Goal: Use online tool/utility: Utilize a website feature to perform a specific function

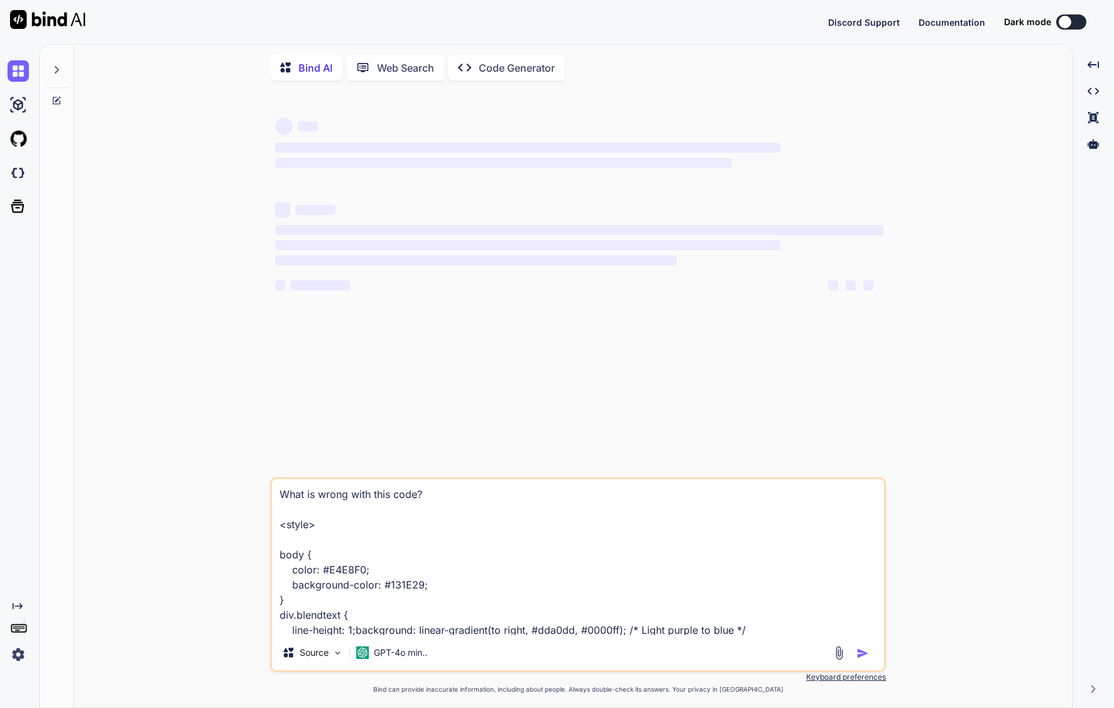
type textarea "x"
click at [432, 533] on textarea "What is wrong with this code? <style> body { color: #E4E8F0; background-color: …" at bounding box center [578, 557] width 612 height 156
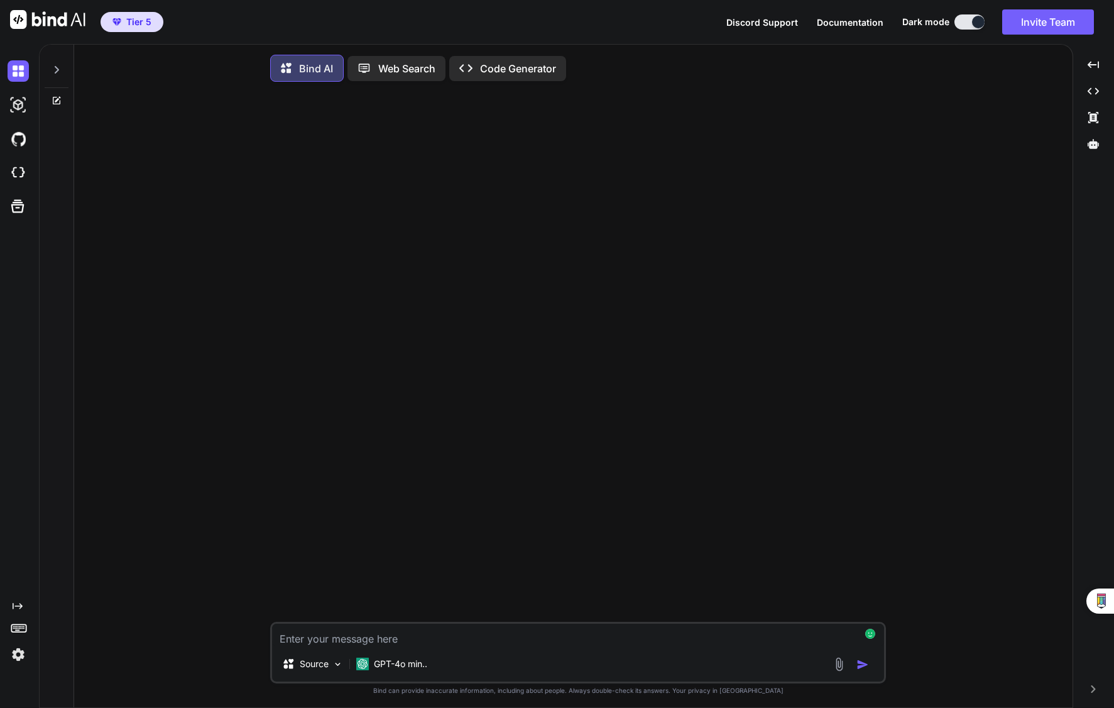
click at [395, 642] on textarea at bounding box center [578, 634] width 612 height 23
click at [425, 641] on textarea at bounding box center [578, 634] width 612 height 23
click at [837, 671] on img at bounding box center [839, 664] width 14 height 14
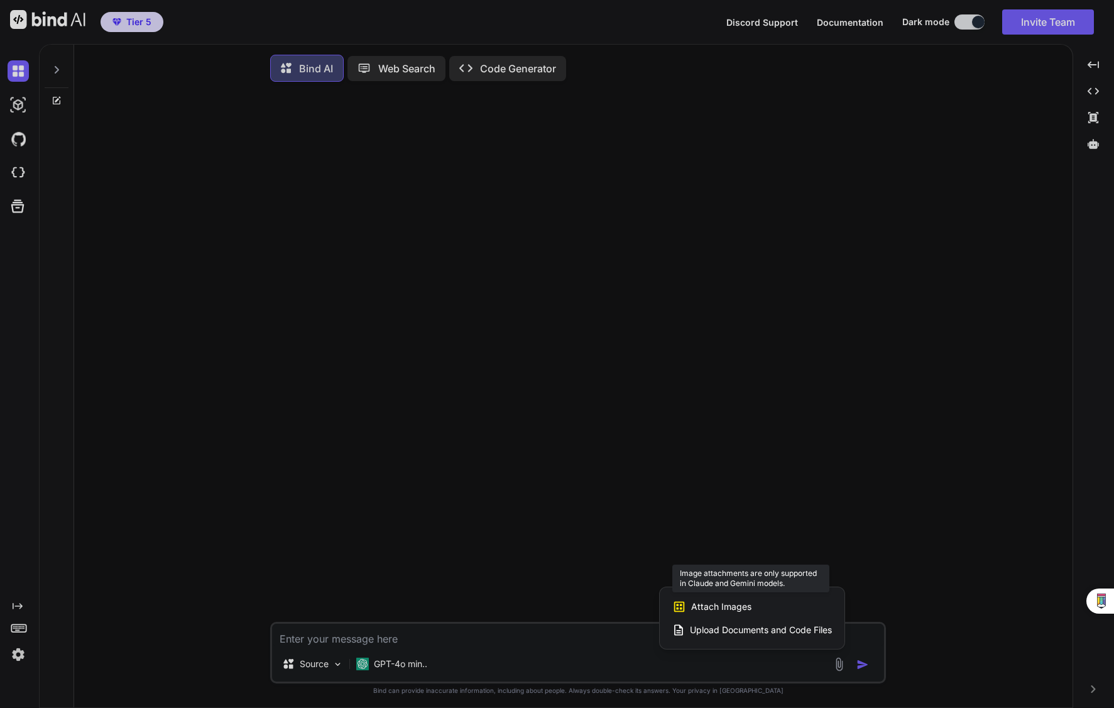
click at [711, 604] on span "Attach Images" at bounding box center [721, 606] width 60 height 13
click at [714, 610] on span "Attach Images" at bounding box center [721, 606] width 60 height 13
click at [324, 663] on div at bounding box center [557, 354] width 1114 height 708
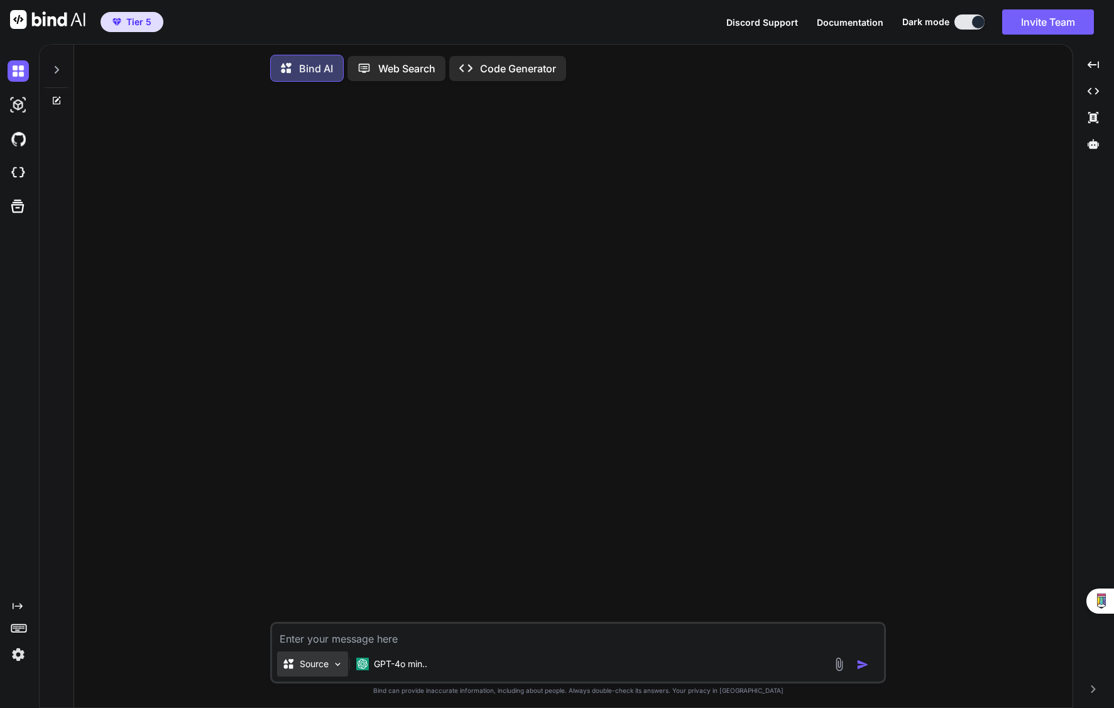
click at [334, 669] on img at bounding box center [337, 664] width 11 height 11
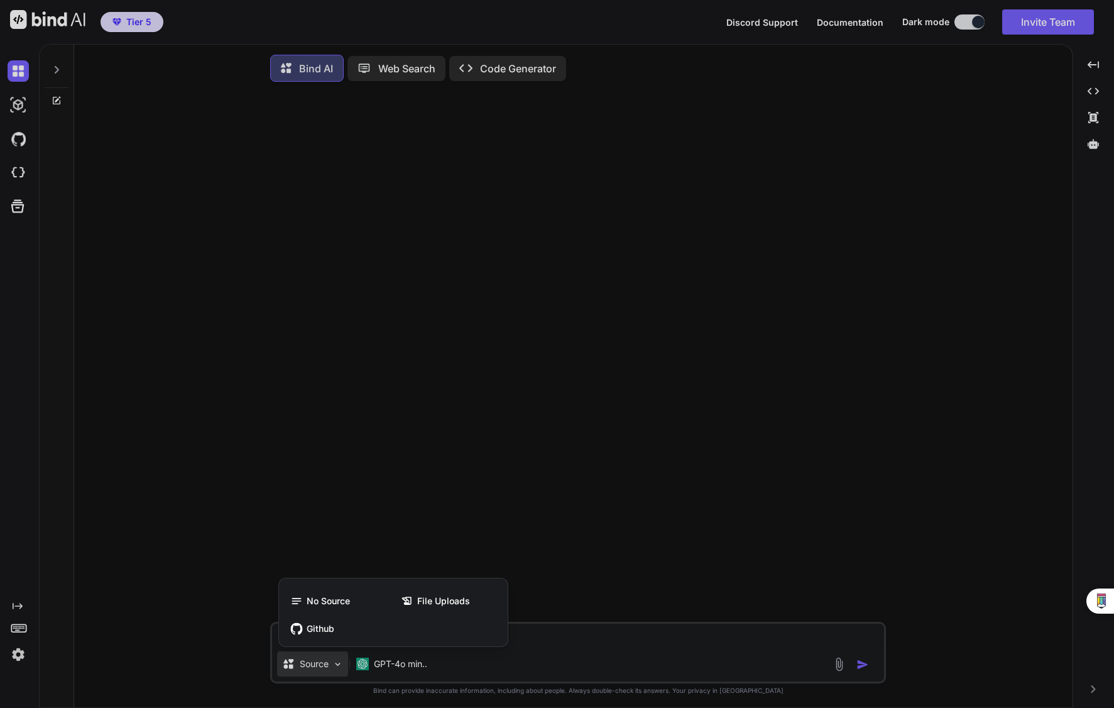
click at [417, 672] on div at bounding box center [557, 354] width 1114 height 708
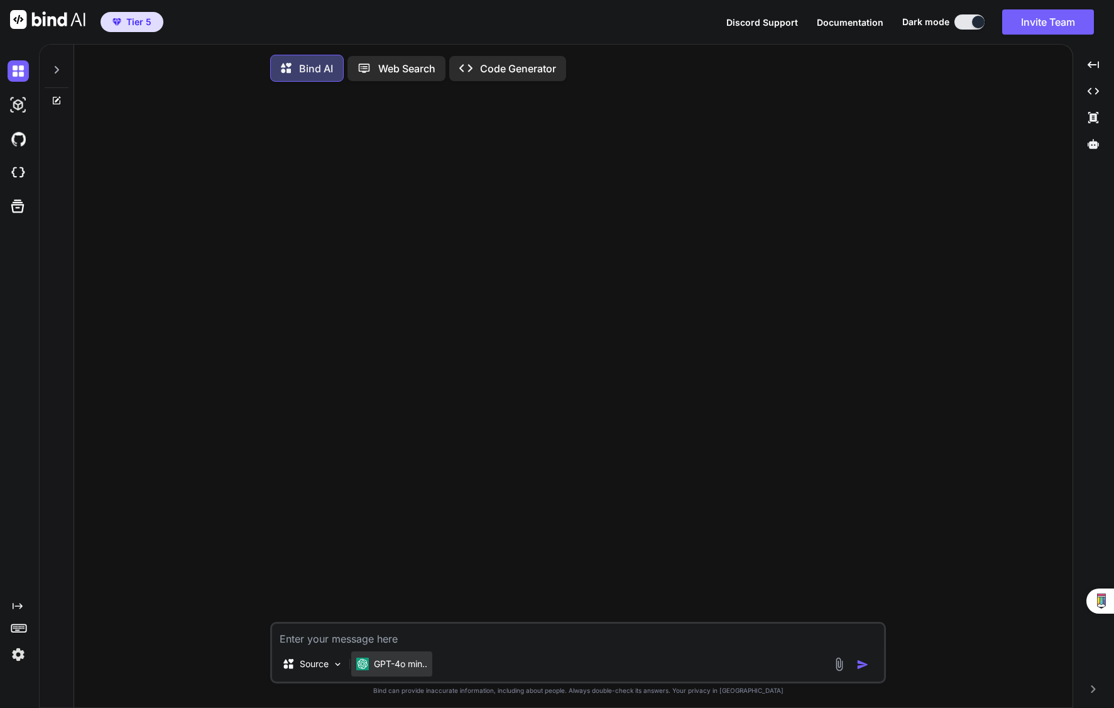
click at [409, 670] on p "GPT-4o min.." at bounding box center [400, 663] width 53 height 13
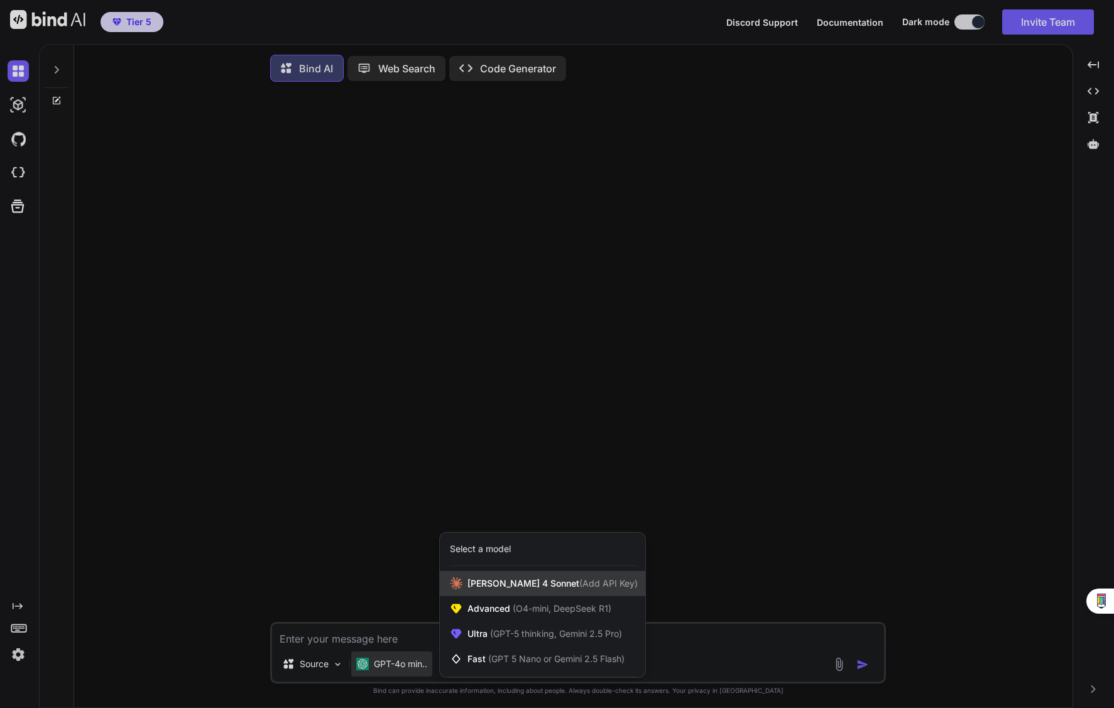
click at [513, 588] on span "[PERSON_NAME] 4 Sonnet (Add API Key)" at bounding box center [553, 583] width 170 height 13
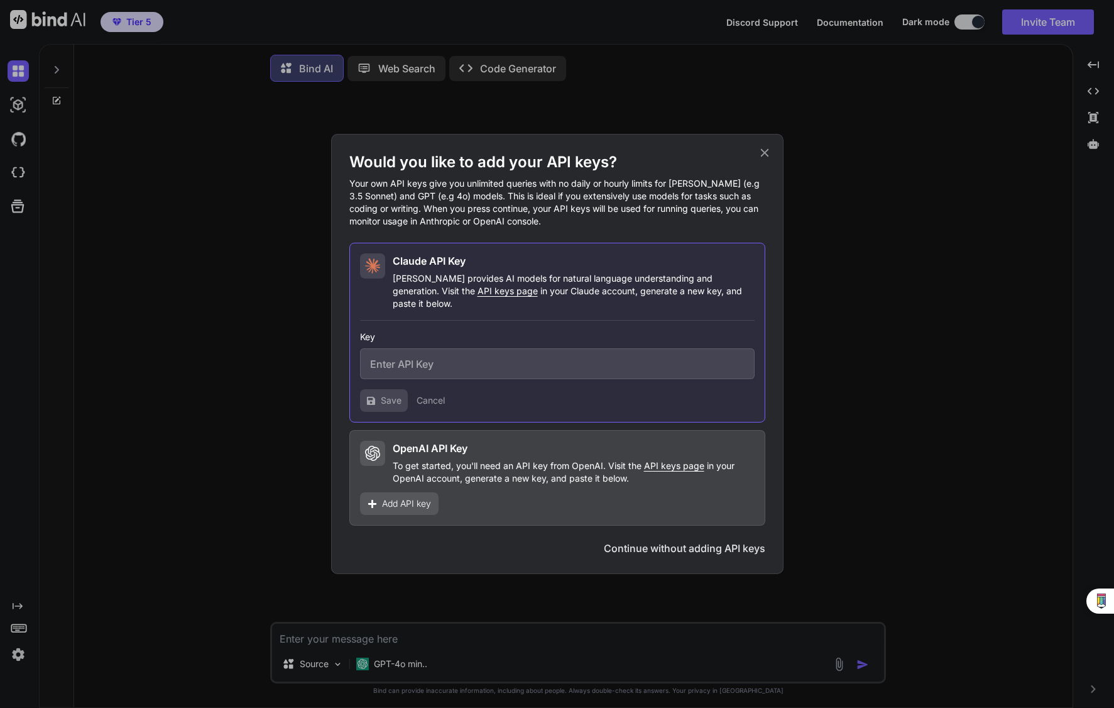
click at [762, 160] on icon at bounding box center [765, 153] width 14 height 14
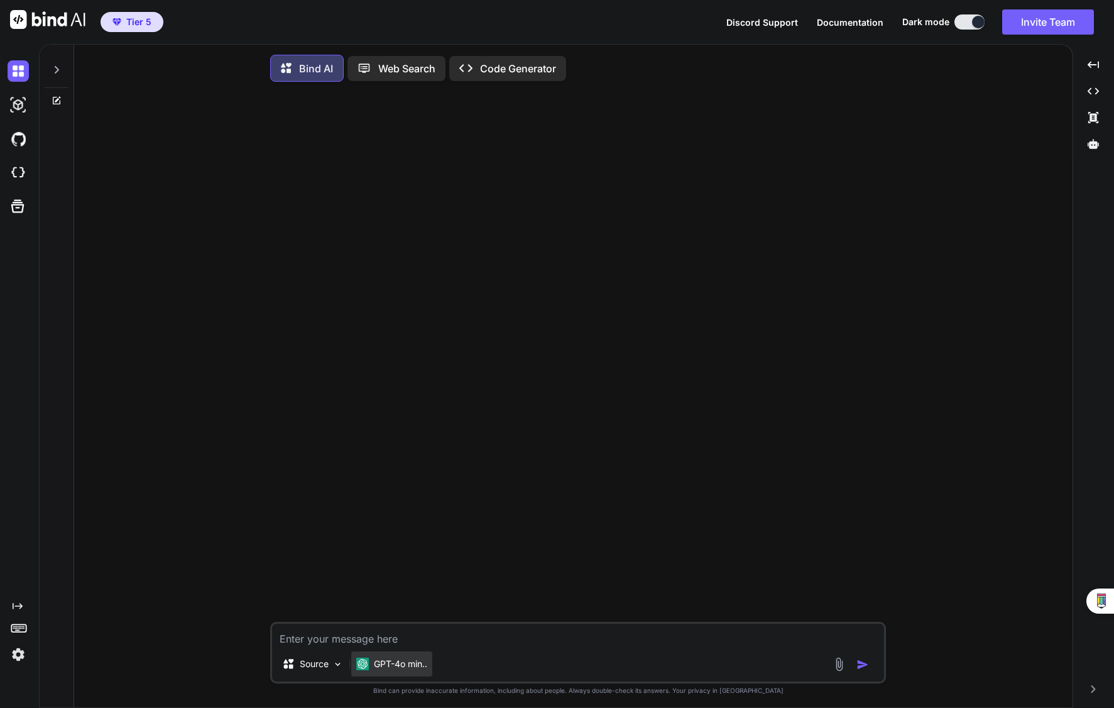
click at [408, 670] on p "GPT-4o min.." at bounding box center [400, 663] width 53 height 13
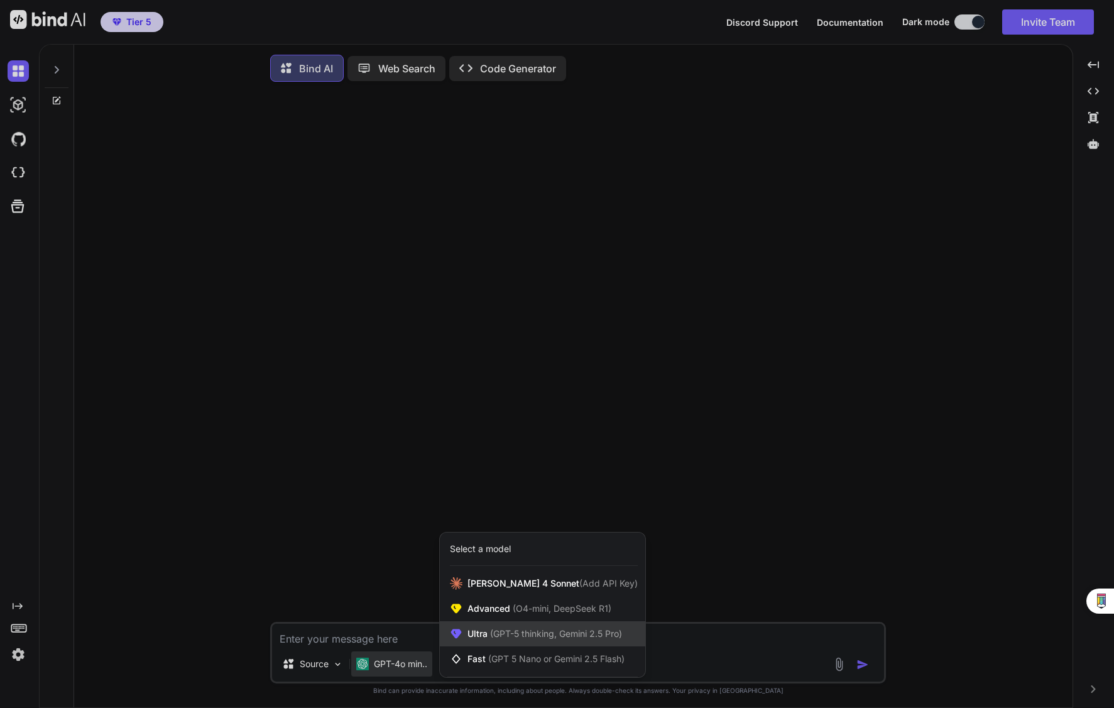
click at [571, 635] on span "(GPT-5 thinking, Gemini 2.5 Pro)" at bounding box center [555, 633] width 135 height 11
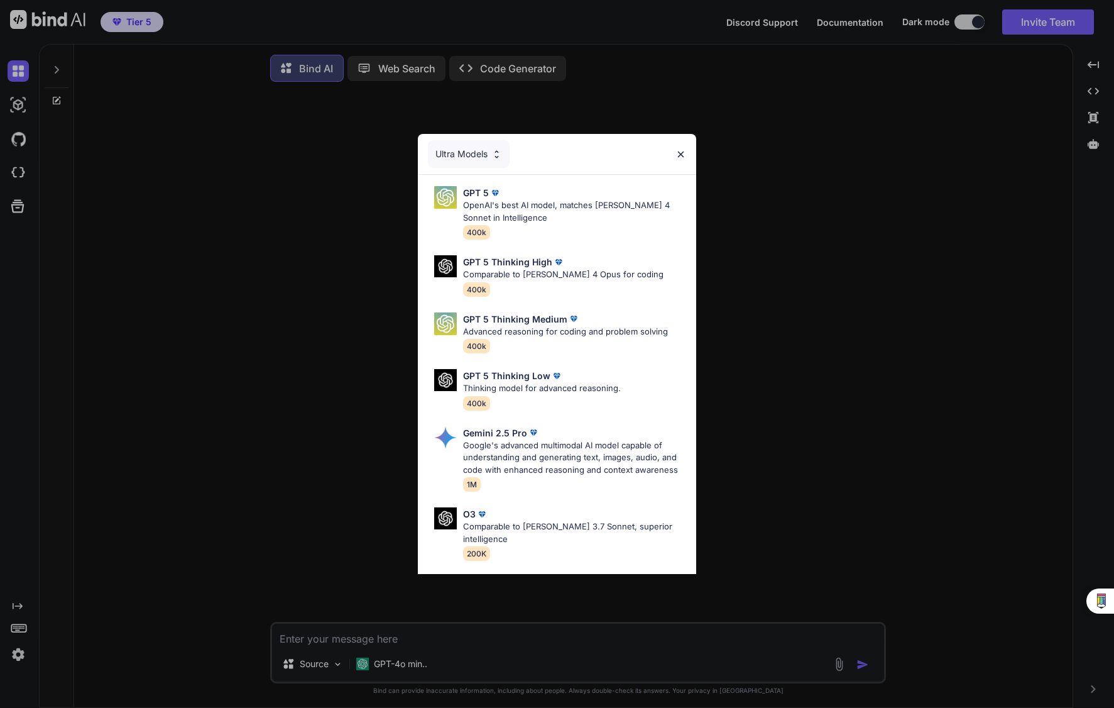
click at [682, 151] on img at bounding box center [681, 154] width 11 height 11
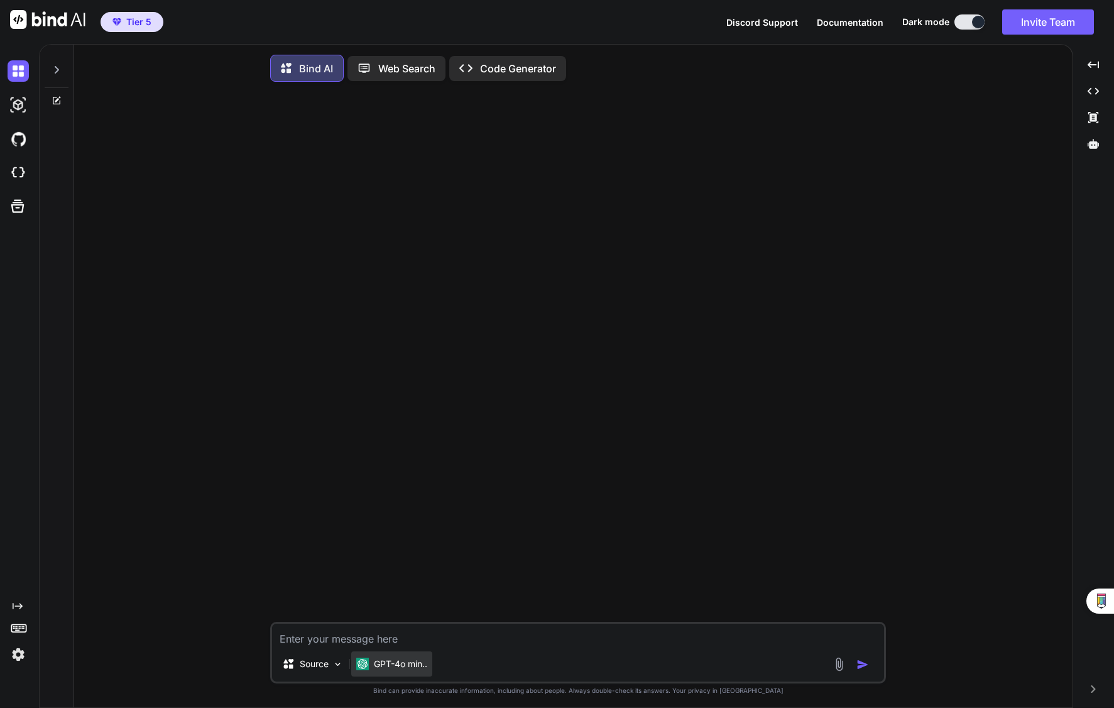
click at [404, 666] on p "GPT-4o min.." at bounding box center [400, 663] width 53 height 13
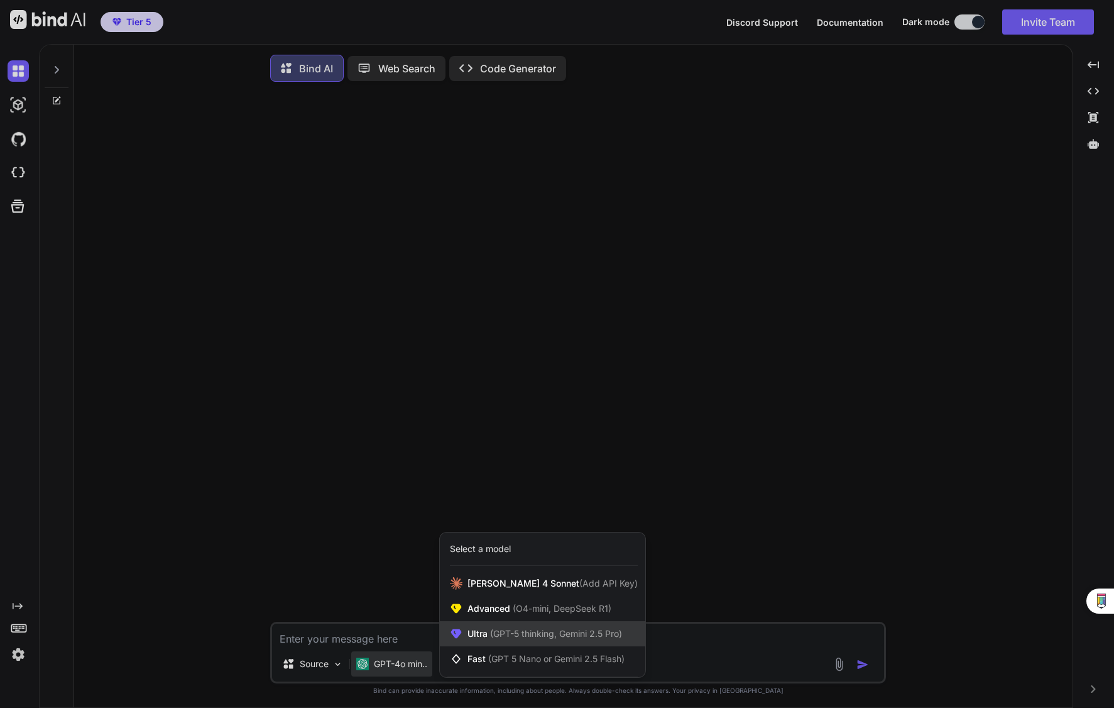
click at [526, 635] on span "(GPT-5 thinking, Gemini 2.5 Pro)" at bounding box center [555, 633] width 135 height 11
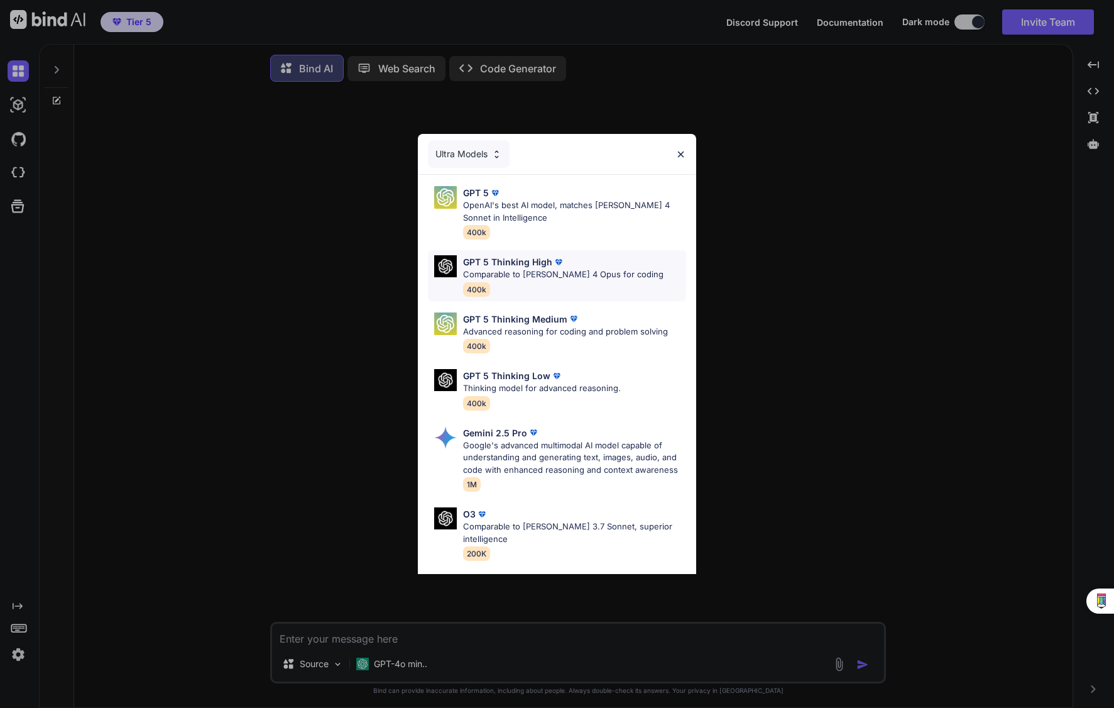
click at [537, 261] on p "GPT 5 Thinking High" at bounding box center [507, 261] width 89 height 13
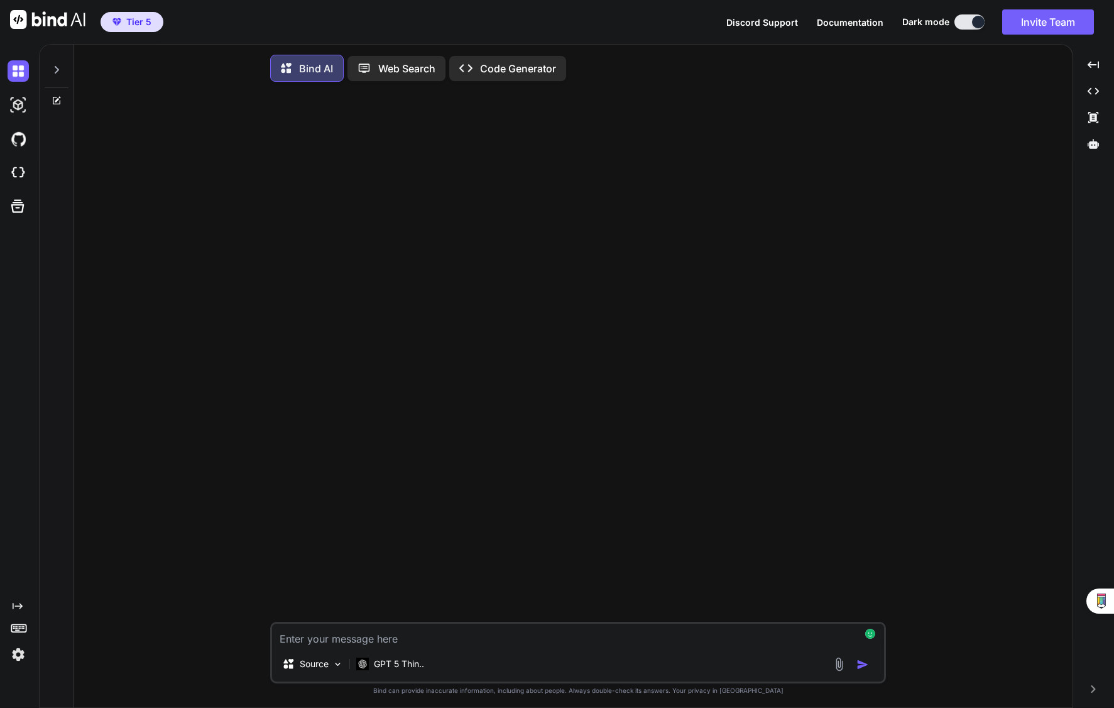
click at [418, 642] on textarea at bounding box center [578, 634] width 612 height 23
click at [836, 665] on img at bounding box center [839, 664] width 14 height 14
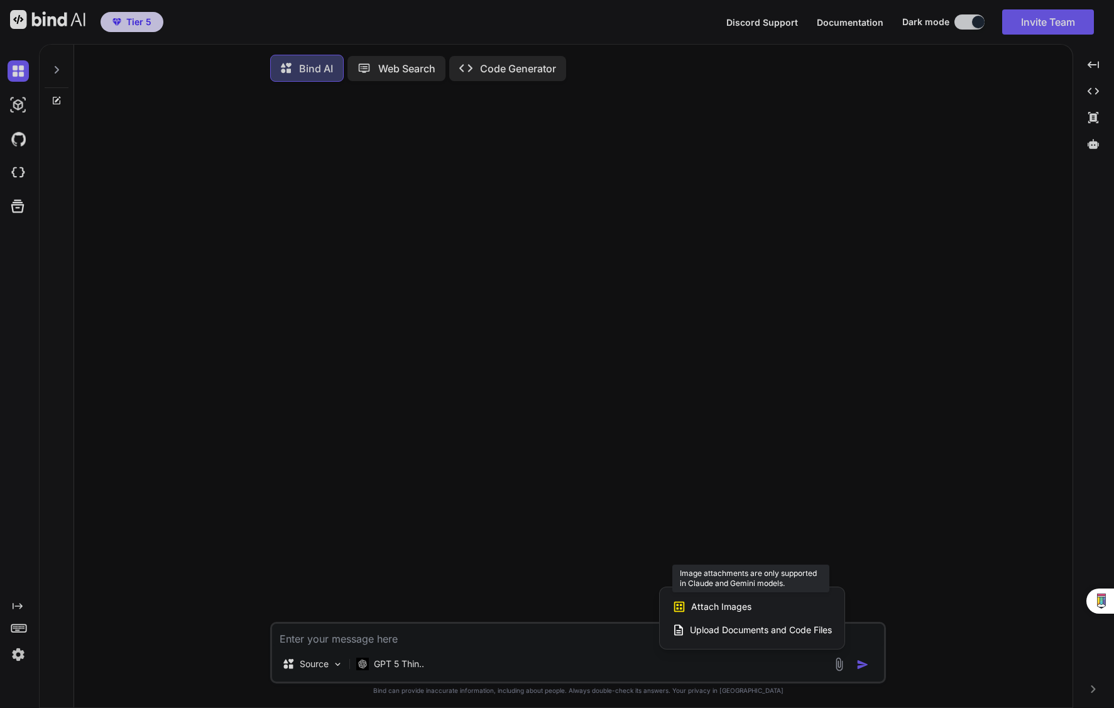
click at [704, 612] on span "Attach Images" at bounding box center [721, 606] width 60 height 13
click at [599, 640] on div at bounding box center [557, 354] width 1114 height 708
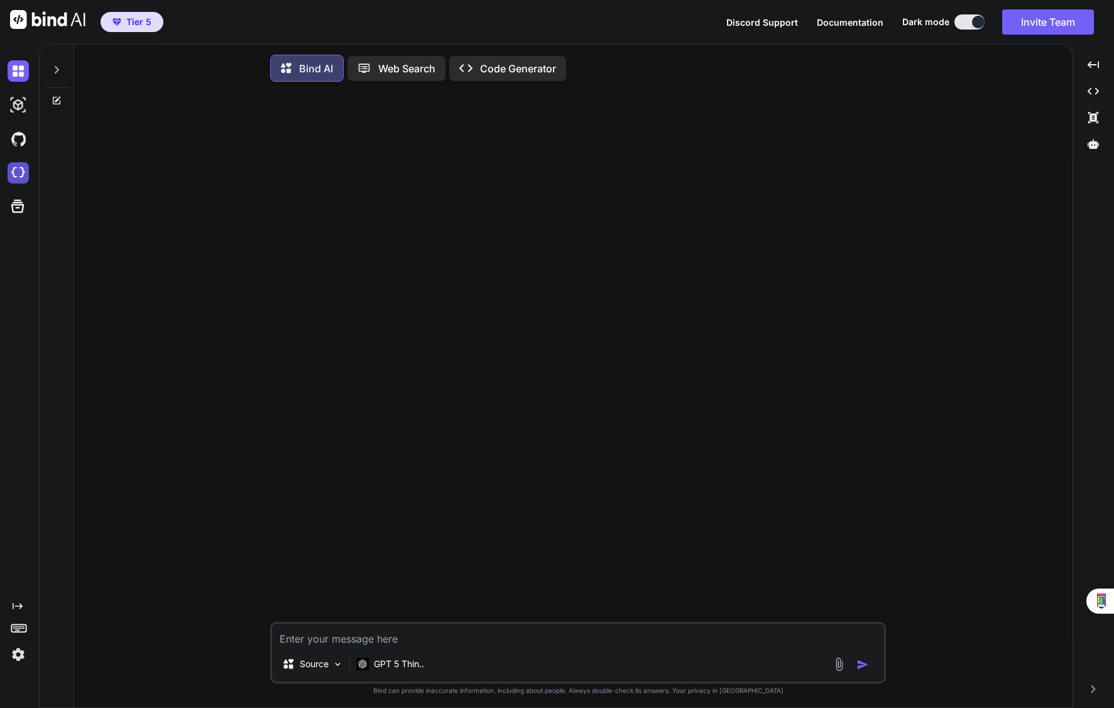
click at [16, 180] on img at bounding box center [18, 172] width 21 height 21
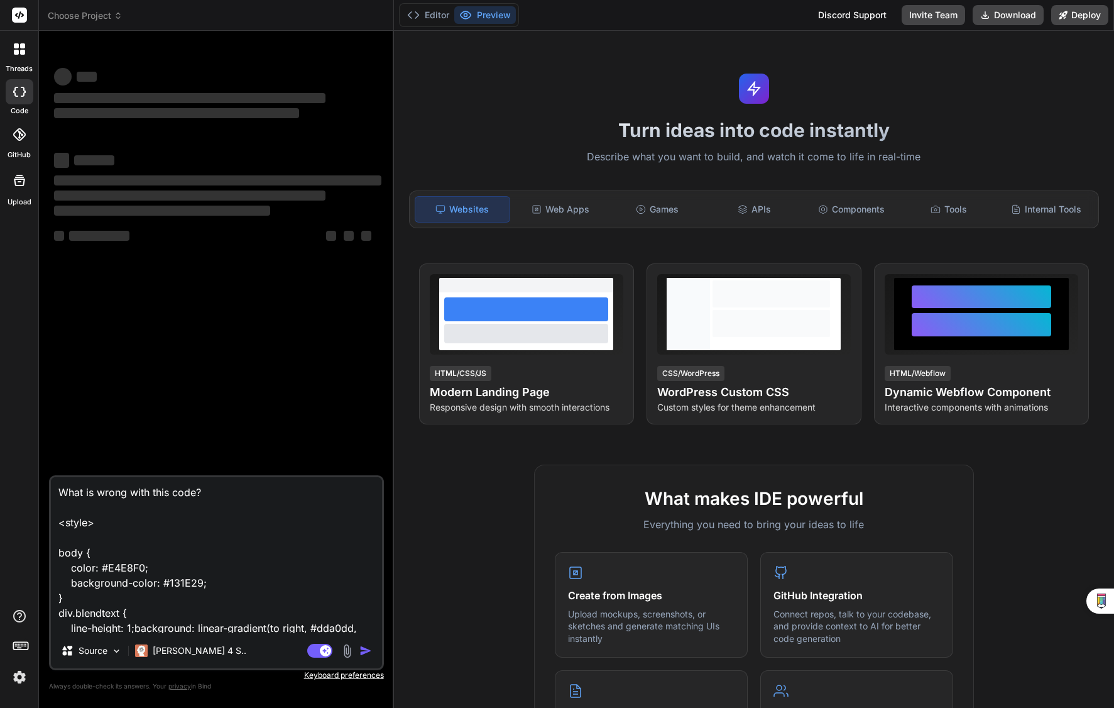
click at [160, 507] on textarea "What is wrong with this code? <style> body { color: #E4E8F0; background-color: …" at bounding box center [216, 555] width 331 height 156
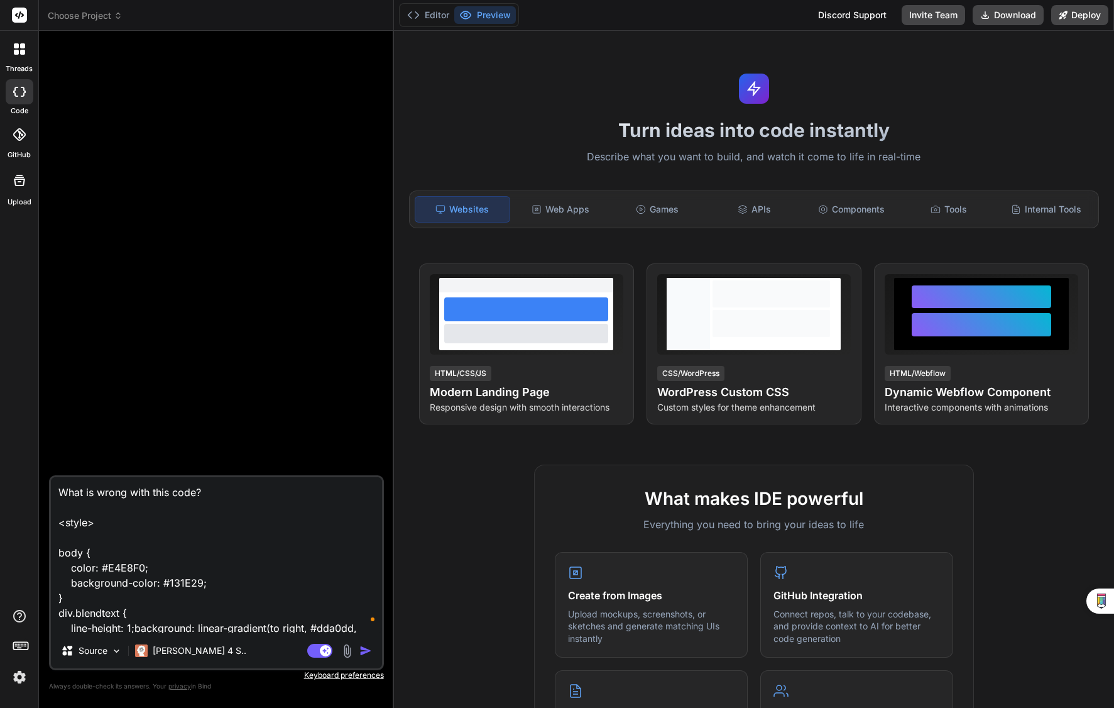
type textarea "x"
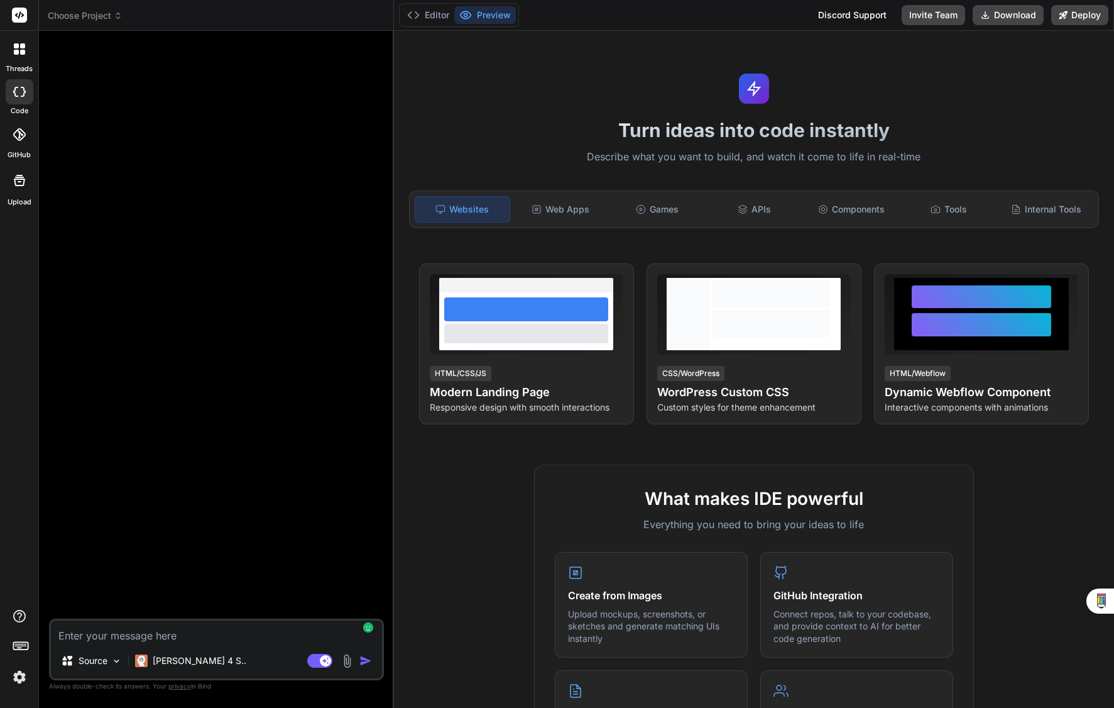
click at [200, 635] on textarea at bounding box center [216, 631] width 331 height 23
click at [347, 658] on img at bounding box center [347, 661] width 14 height 14
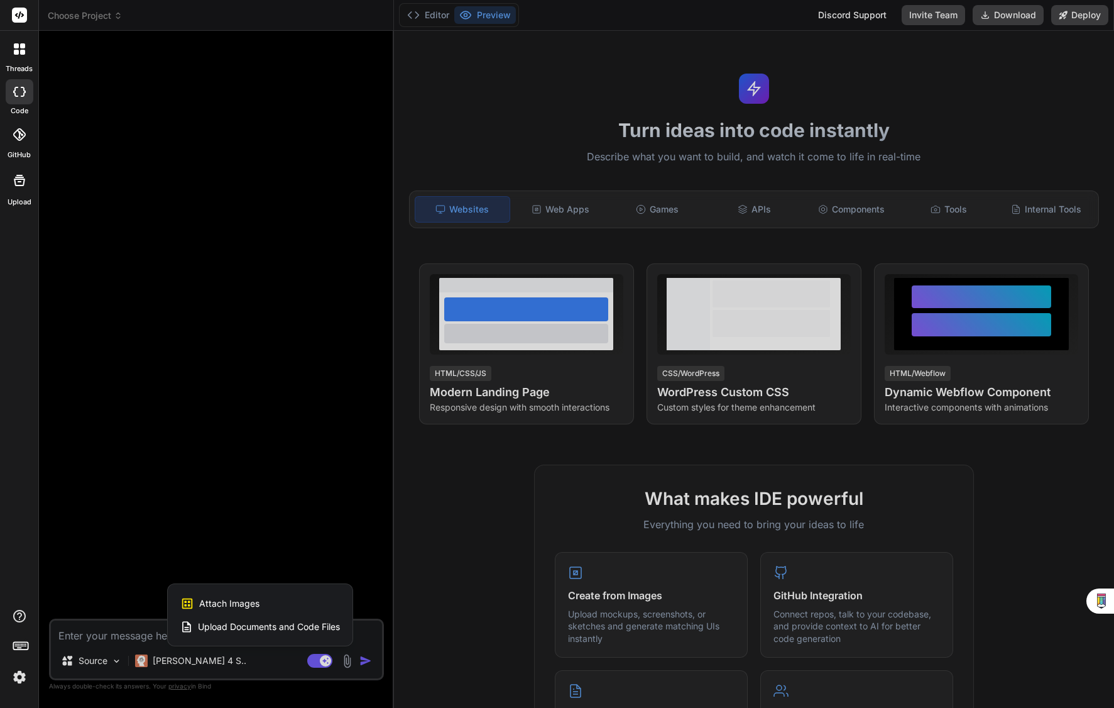
click at [249, 602] on span "Attach Images" at bounding box center [229, 603] width 60 height 13
type textarea "x"
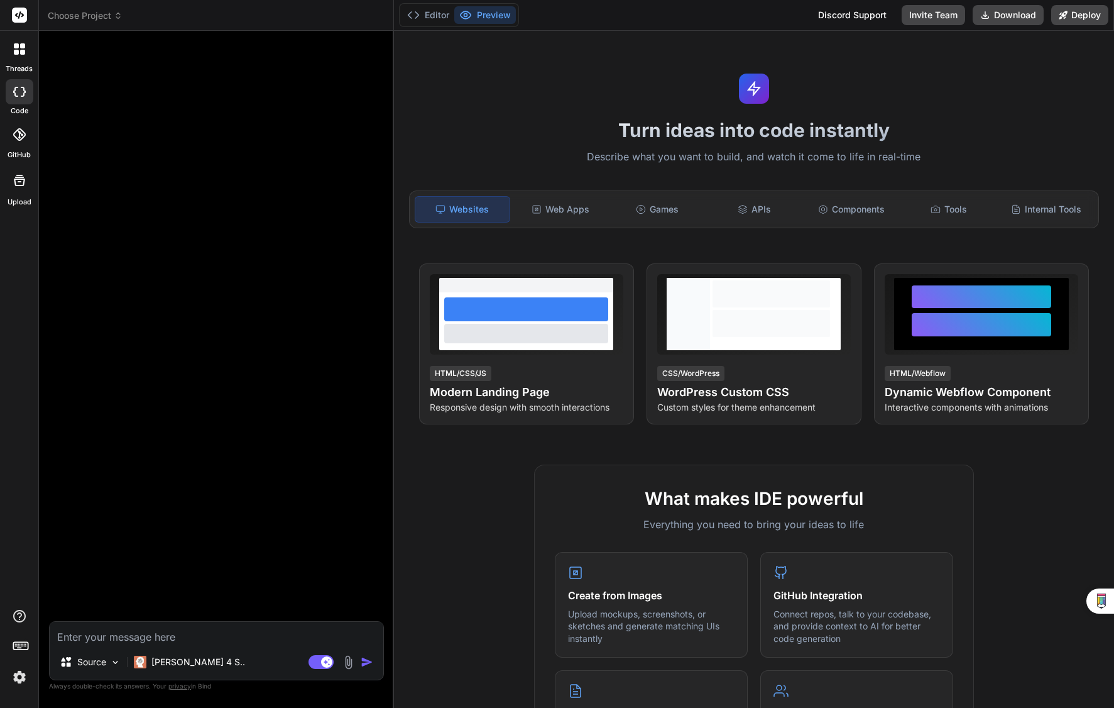
type input "C:\fakepath\screencapture-author-cellsouth-65-prod-adobecqms-net-content-cspire…"
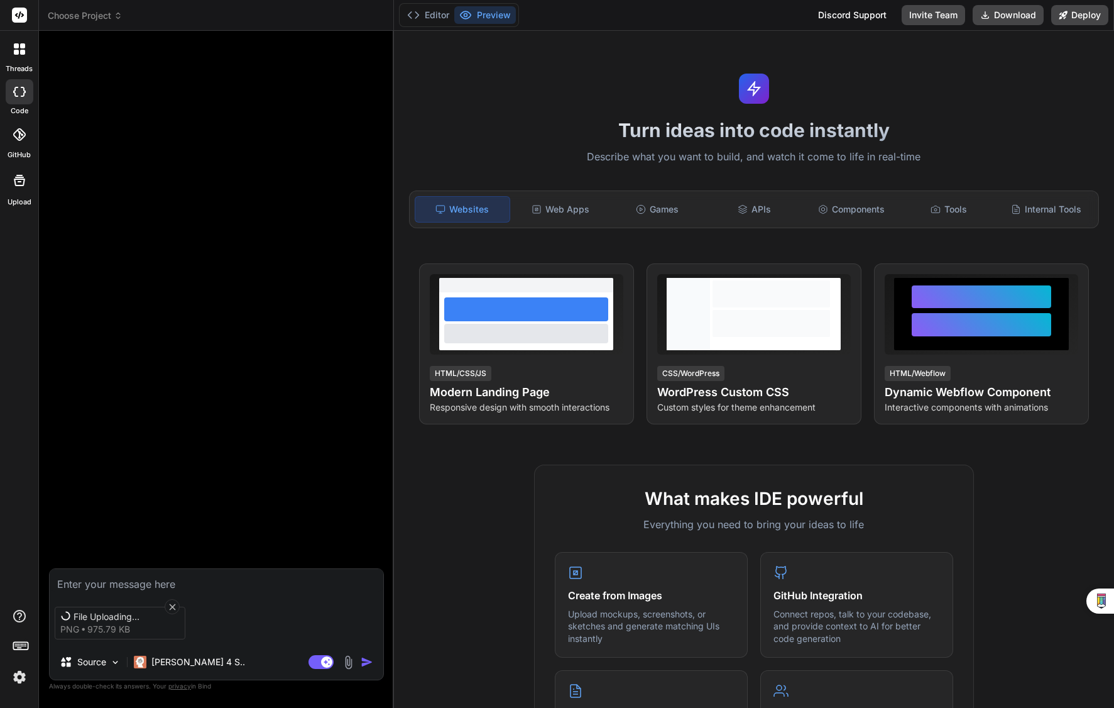
click at [204, 645] on div "File Uploading... png 975.79 KB" at bounding box center [217, 622] width 334 height 53
click at [168, 578] on textarea at bounding box center [217, 580] width 334 height 23
type textarea "x"
type textarea "C"
type textarea "x"
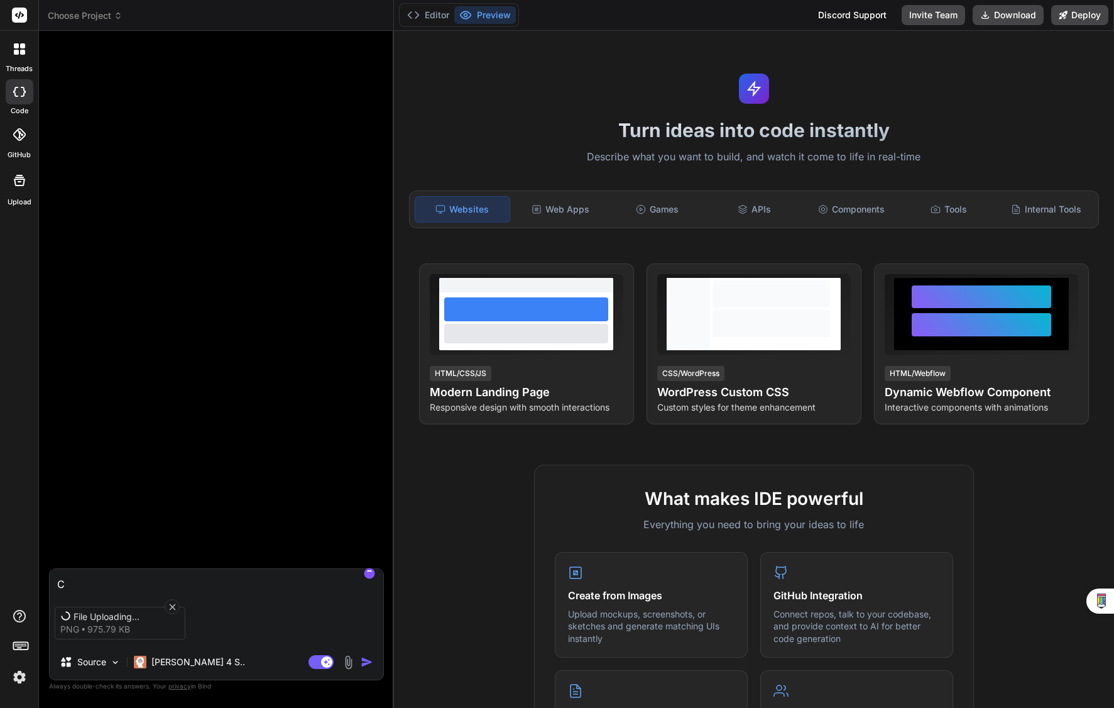
type textarea "Cr"
type textarea "x"
type textarea "Cre"
type textarea "x"
type textarea "Crea"
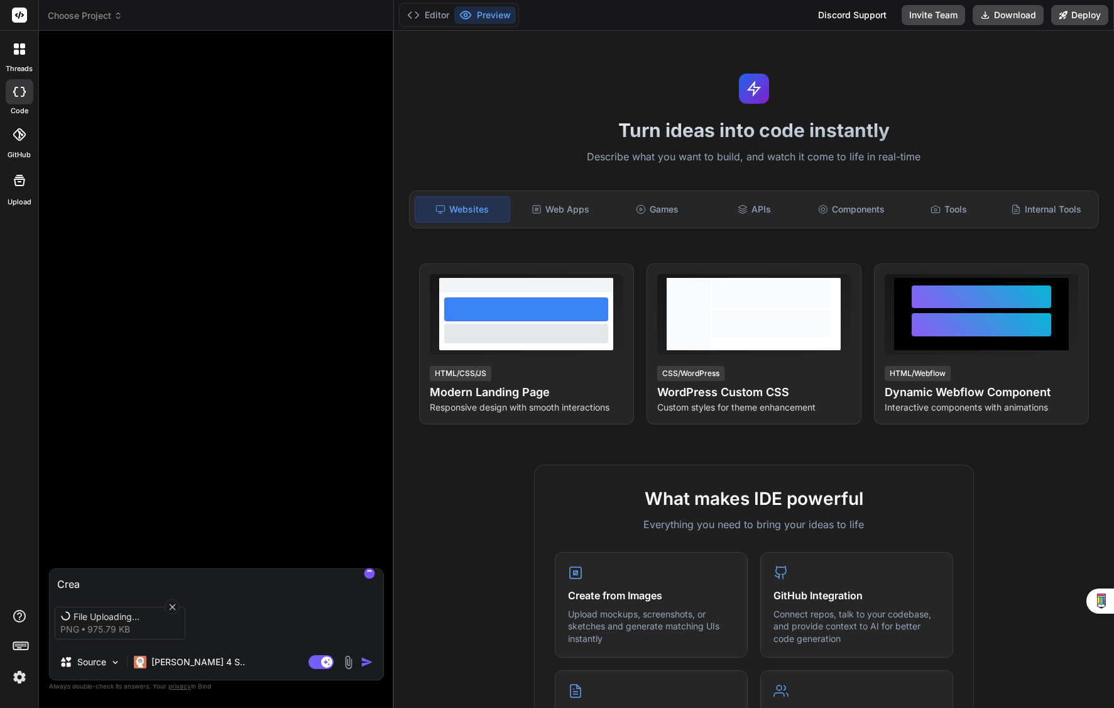
type textarea "x"
type textarea "Creat"
type textarea "x"
type textarea "Create"
type textarea "x"
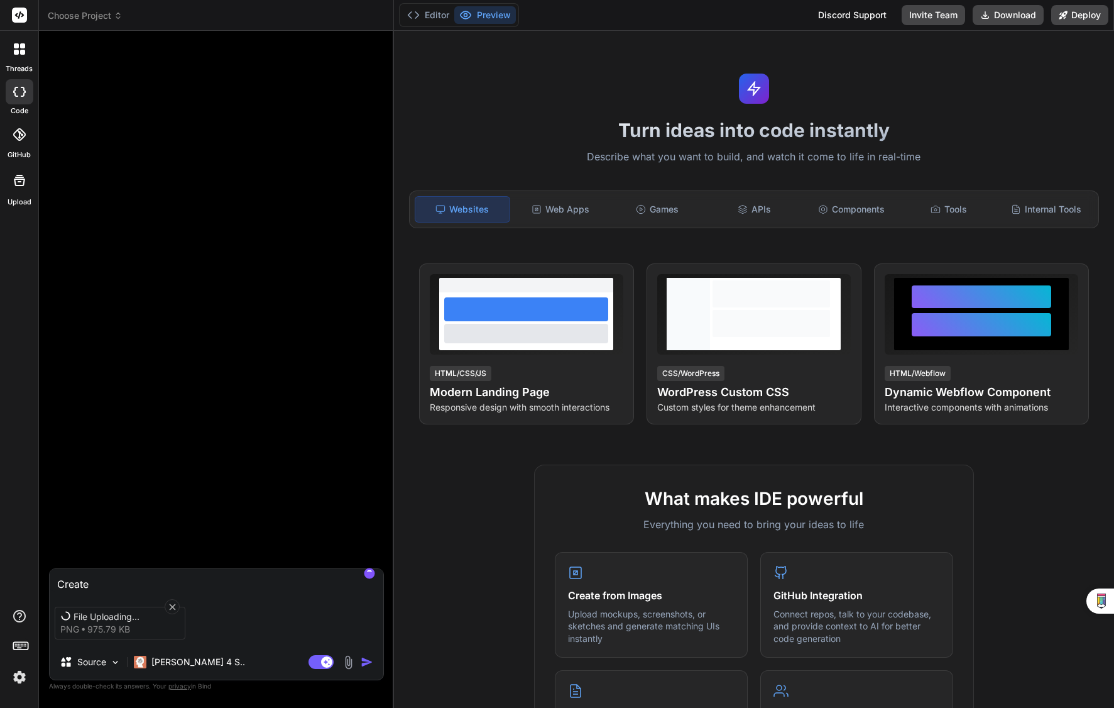
type textarea "Create"
type textarea "x"
type textarea "Create c"
type textarea "x"
type textarea "Create co"
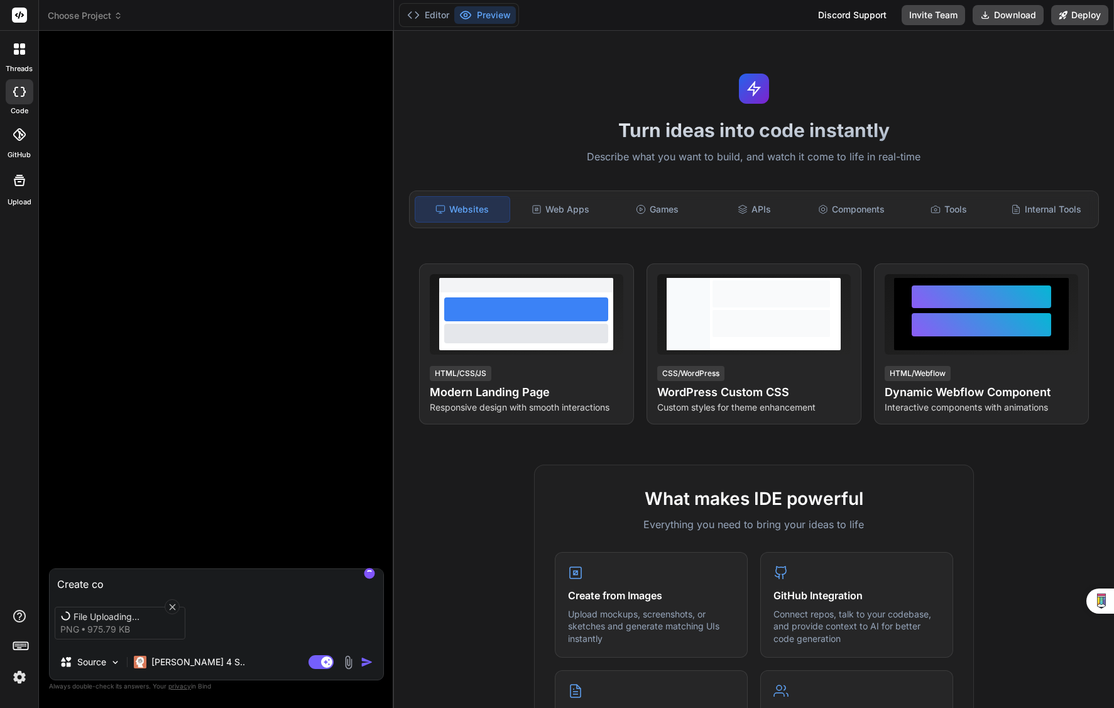
type textarea "x"
type textarea "Create cod"
type textarea "x"
type textarea "Create code"
type textarea "x"
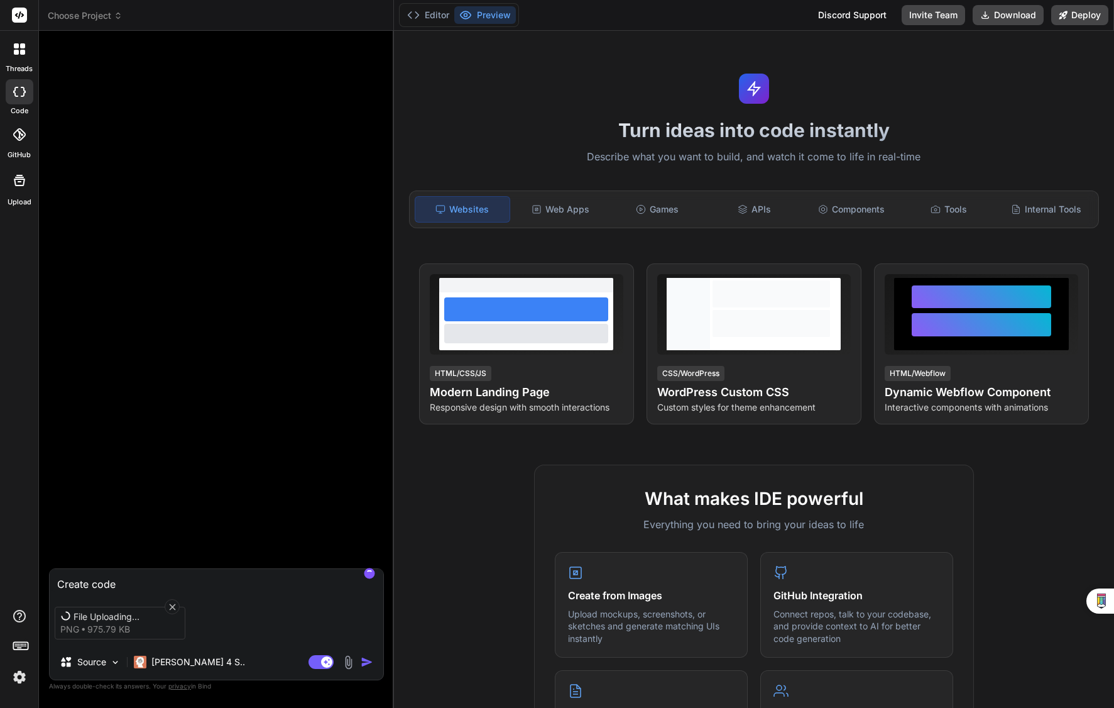
type textarea "Create code"
type textarea "x"
type textarea "Create code f"
type textarea "x"
type textarea "Create code fo"
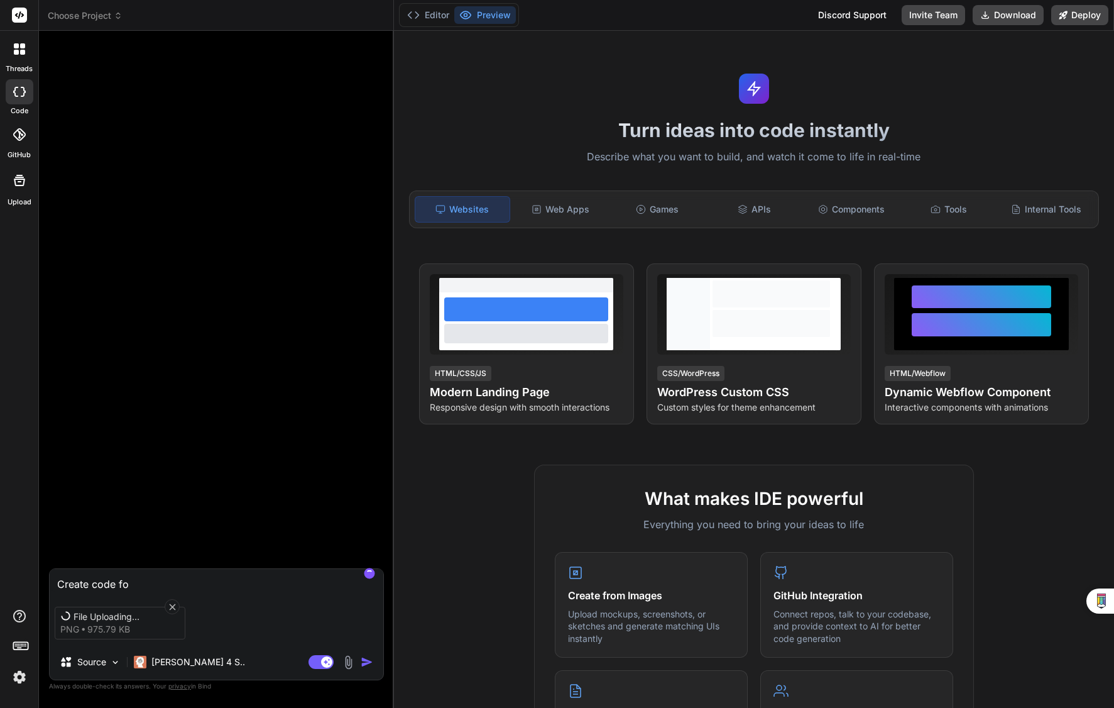
type textarea "x"
type textarea "Create code for"
type textarea "x"
type textarea "Create code for"
type textarea "x"
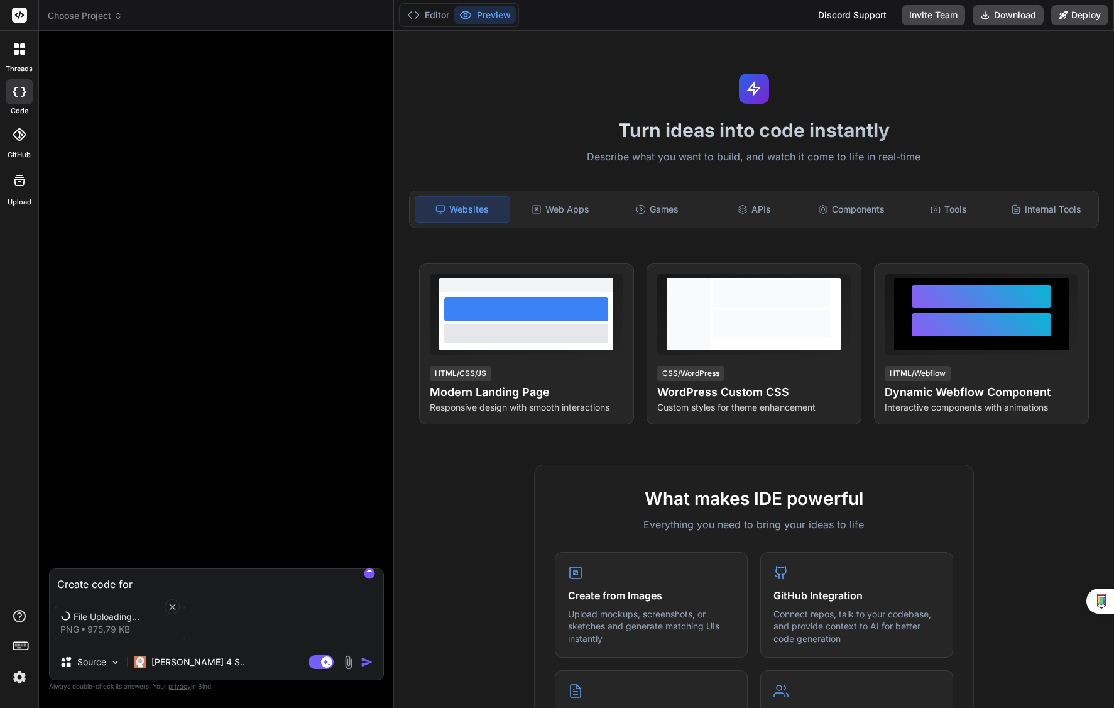
type textarea "Create code for a"
type textarea "x"
type textarea "Create code for a"
type textarea "x"
type textarea "Create code for a"
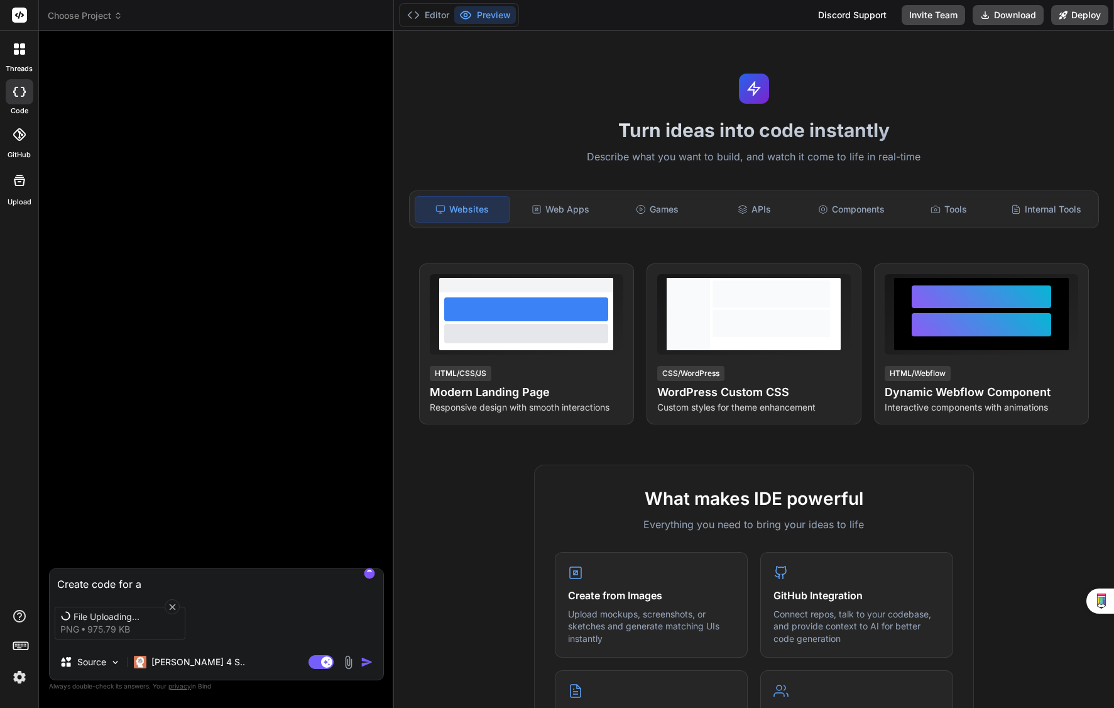
type textarea "x"
type textarea "Create code for"
type textarea "x"
type textarea "Create code for a"
type textarea "x"
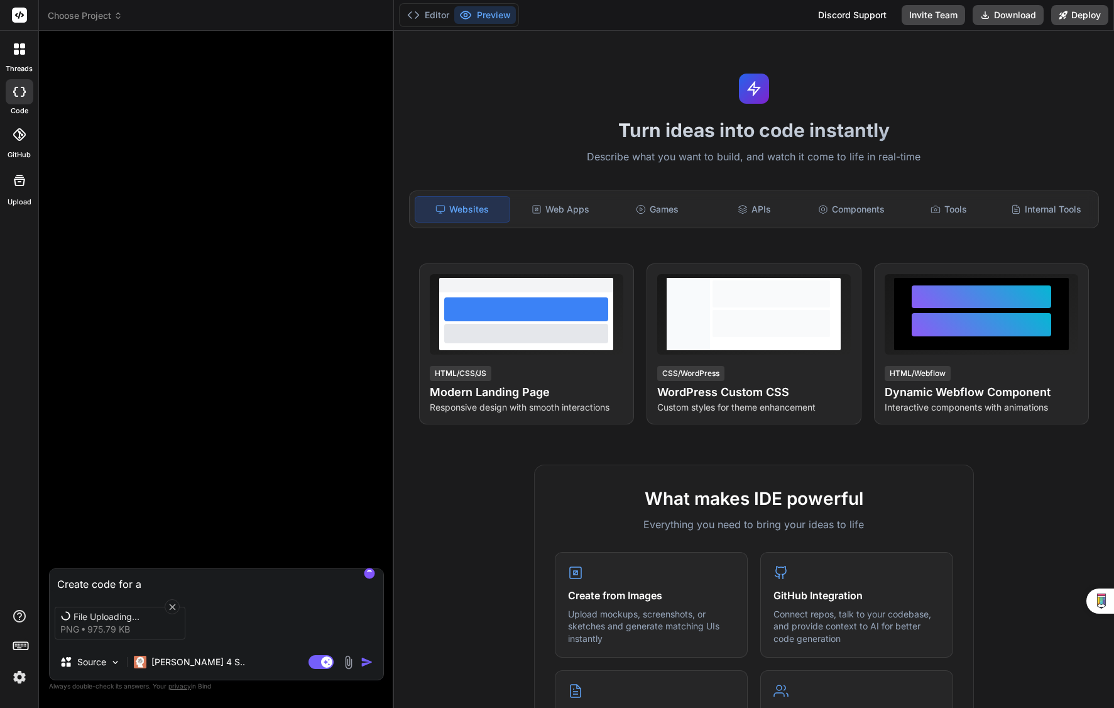
type textarea "Create code for a"
type textarea "x"
type textarea "Create code for a s"
type textarea "x"
type textarea "Create code for a st"
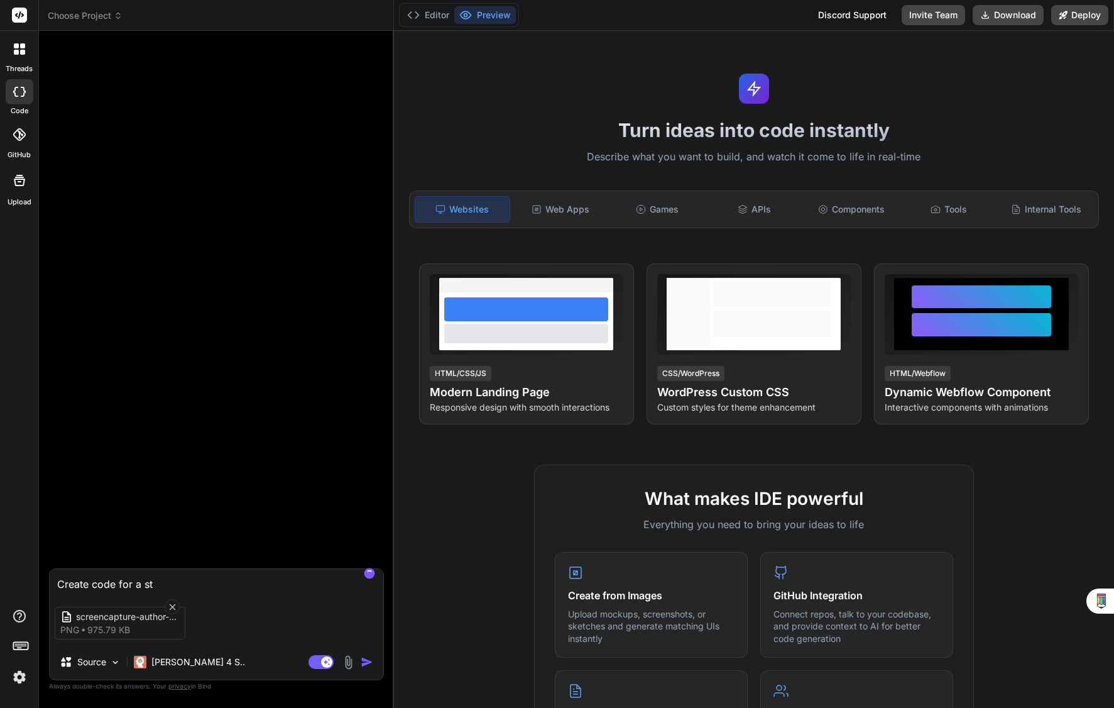
type textarea "x"
type textarea "Create code for a sta"
type textarea "x"
type textarea "Create code for a stat"
type textarea "x"
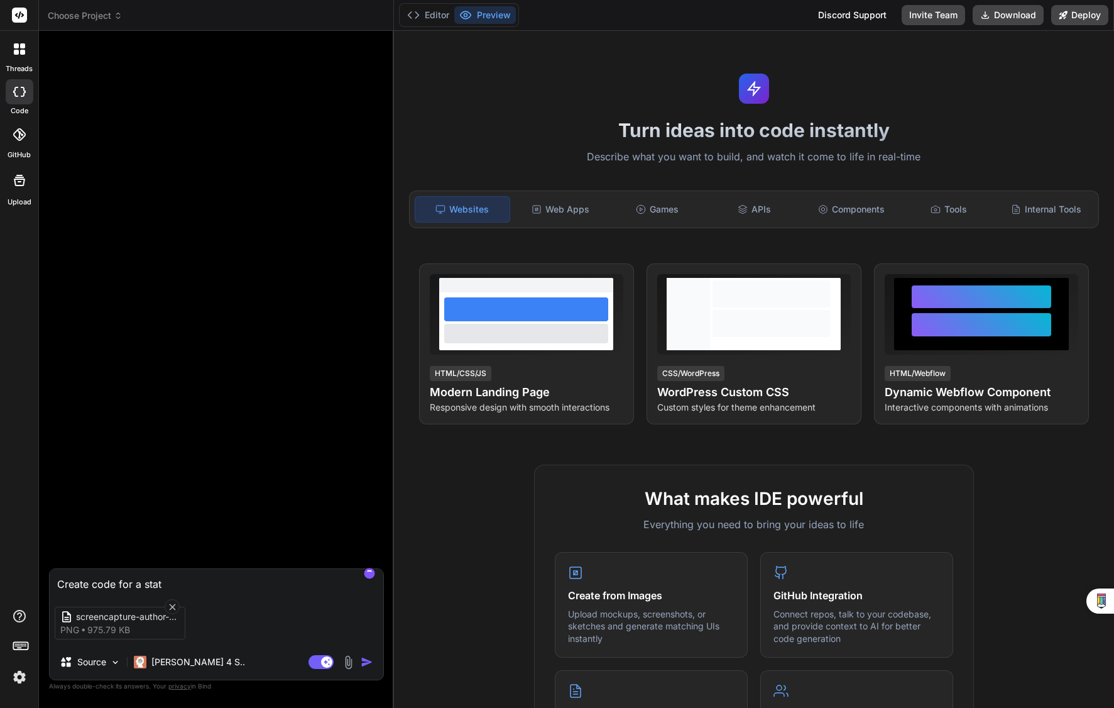
type textarea "Create code for a state"
type textarea "x"
type textarea "Create code for a state"
type textarea "x"
type textarea "Create code for a state l"
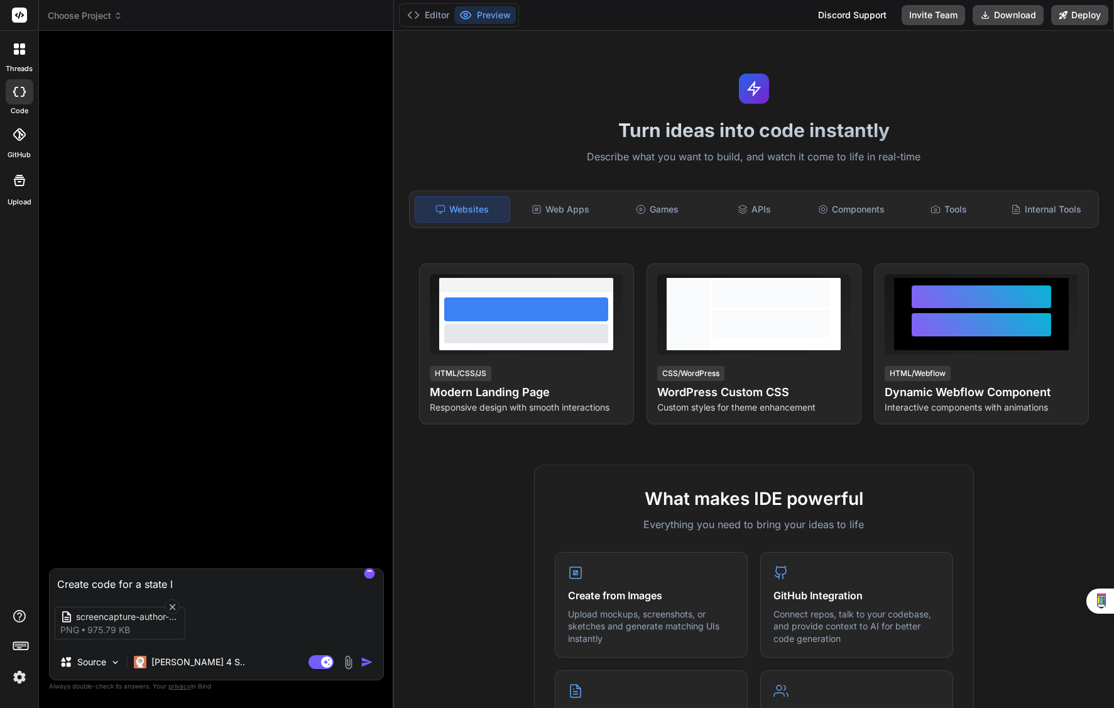
type textarea "x"
type textarea "Create code for a state li"
type textarea "x"
type textarea "Create code for a state lis"
type textarea "x"
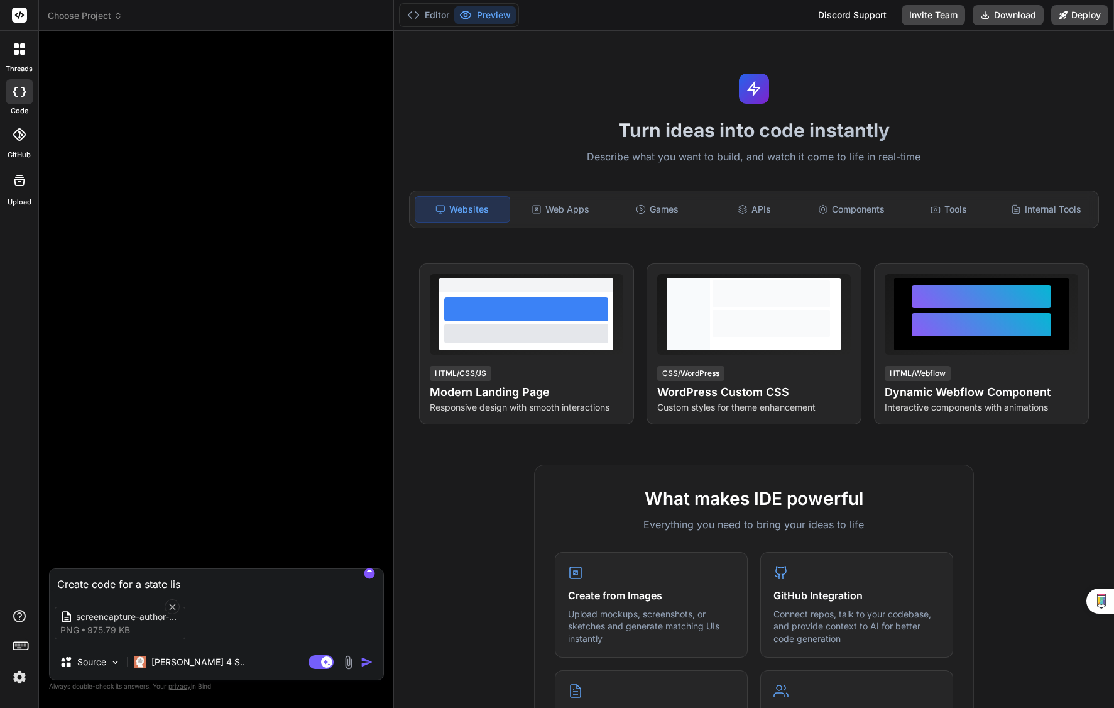
type textarea "Create code for a state list"
type textarea "x"
type textarea "Create code for a state list"
type textarea "x"
type textarea "Create code for a state list i"
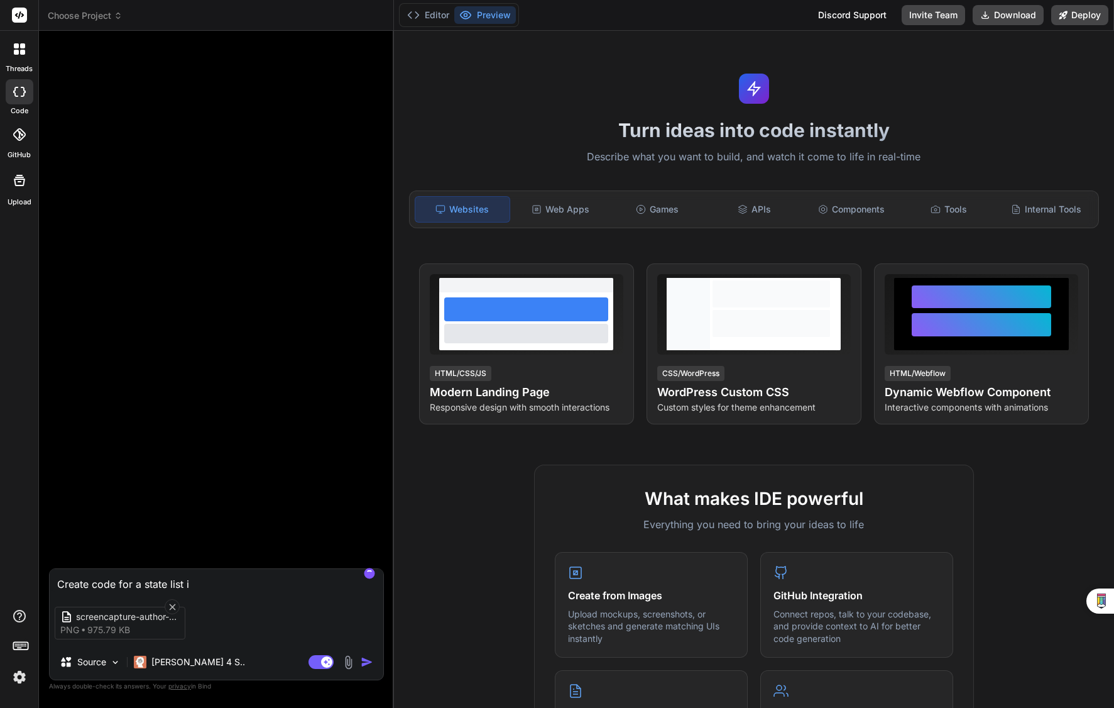
type textarea "x"
type textarea "Create code for a state list in"
type textarea "x"
type textarea "Create code for a state list in t"
type textarea "x"
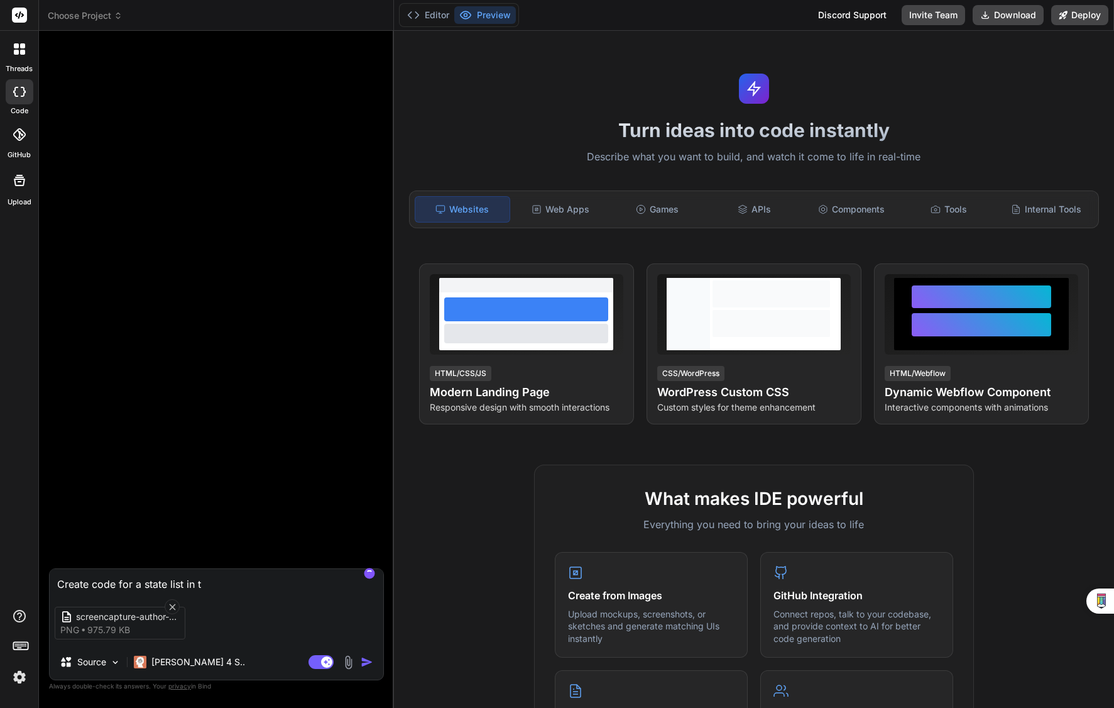
type textarea "Create code for a state list in th"
type textarea "x"
type textarea "Create code for a state list in the"
type textarea "x"
type textarea "Create code for a state list in the"
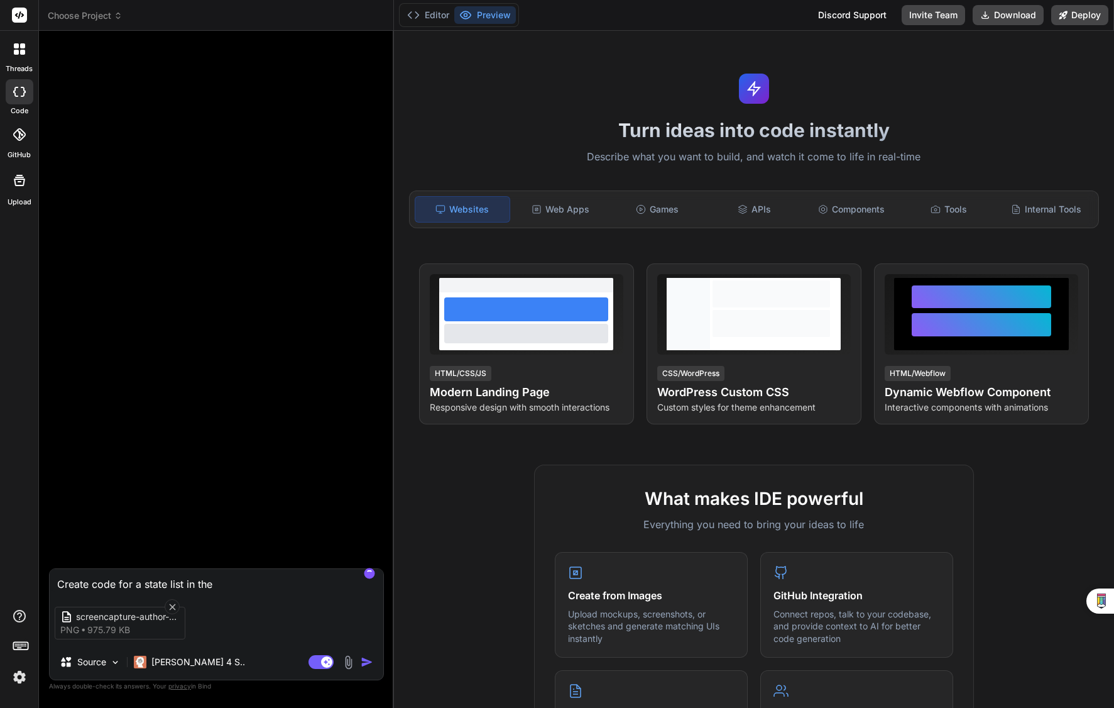
type textarea "x"
type textarea "Create code for a state list in the i"
type textarea "x"
type textarea "Create code for a state list in the im"
type textarea "x"
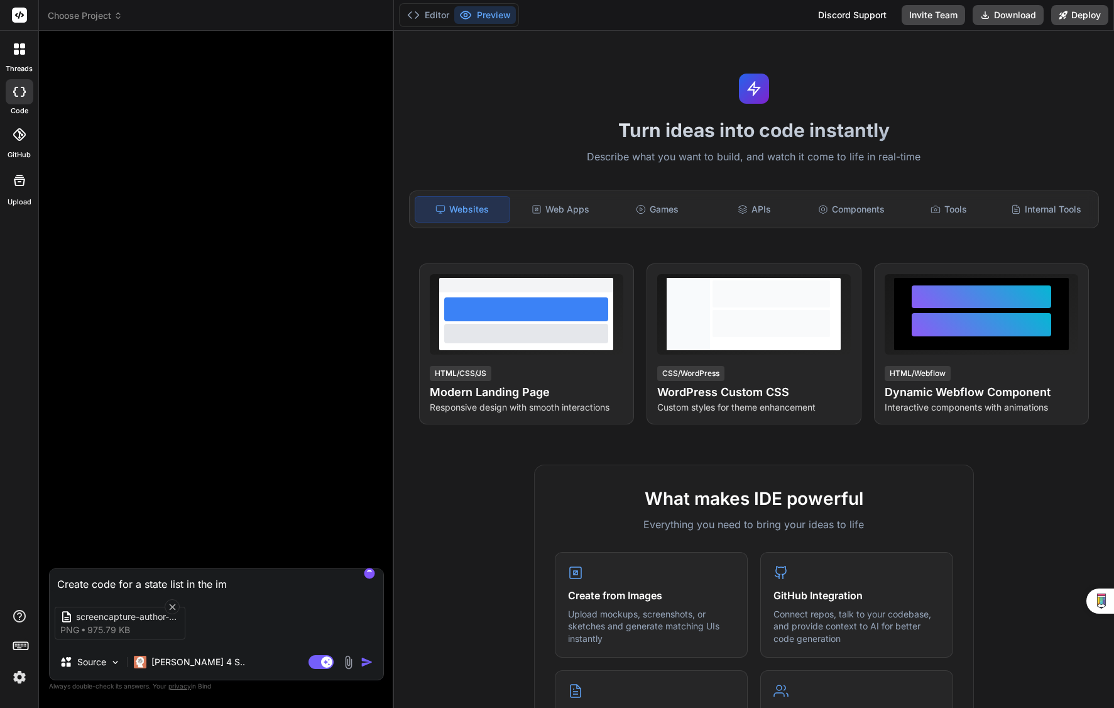
type textarea "Create code for a state list in the ima"
type textarea "x"
type textarea "Create code for a state list in the imag"
type textarea "x"
type textarea "Create code for a state list in the image"
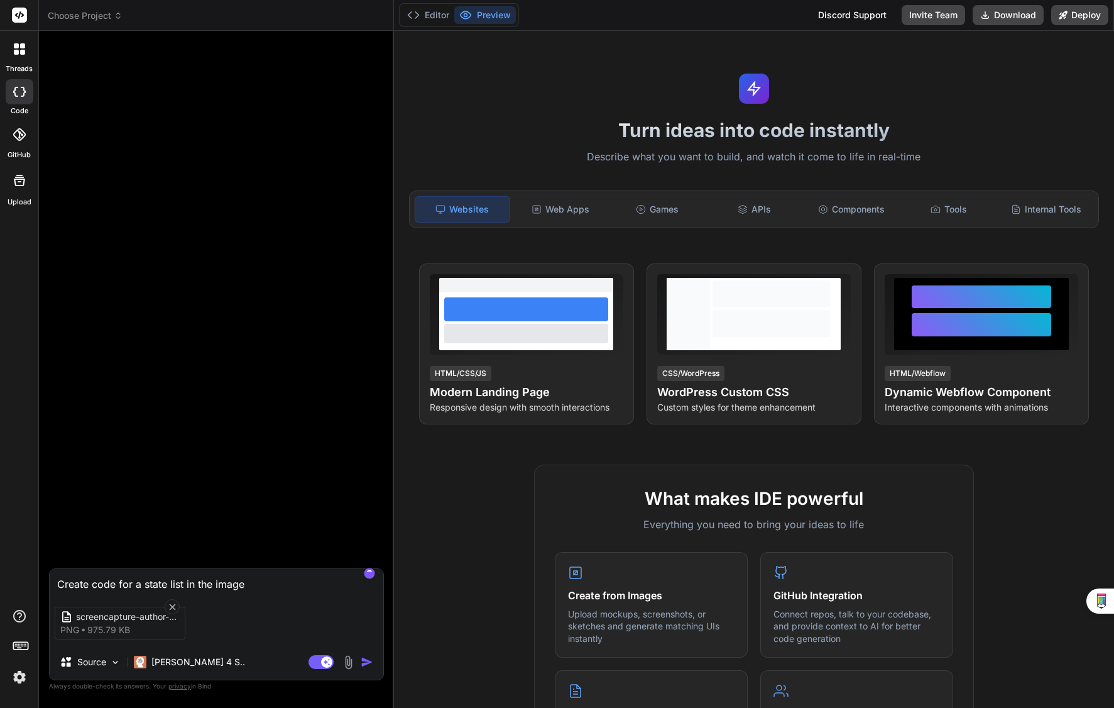
type textarea "x"
type textarea "Create code for a state list in the image"
type textarea "x"
type textarea "Create code for a state list in the image e"
type textarea "x"
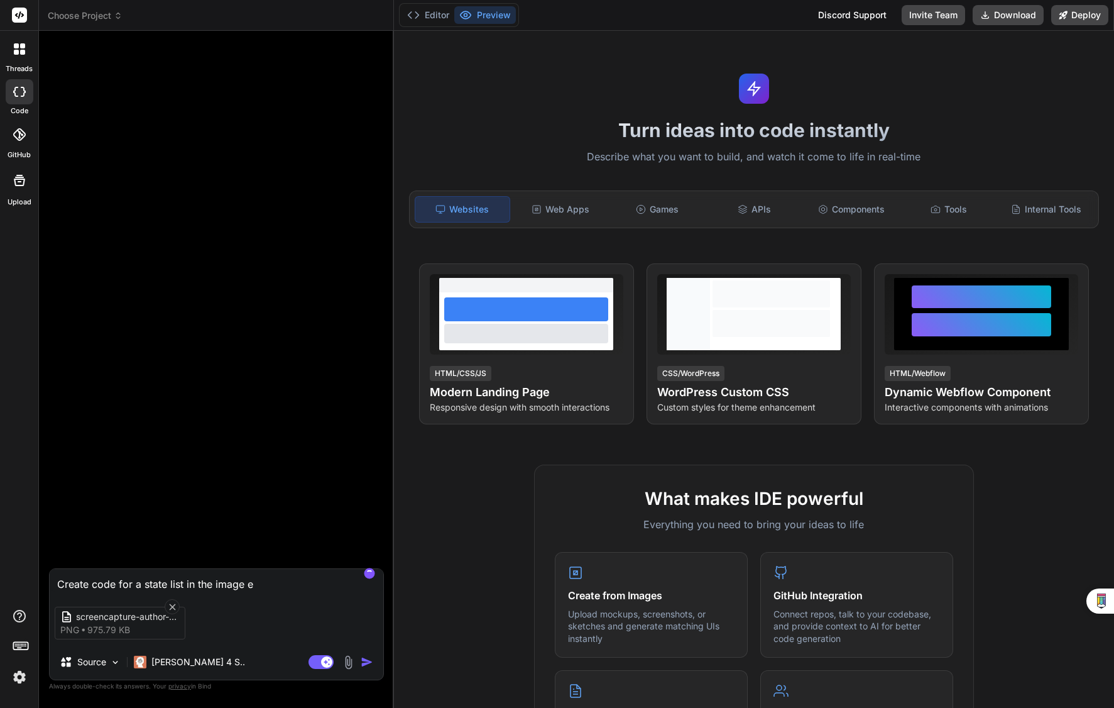
type textarea "Create code for a state list in the image ex"
type textarea "x"
type textarea "Create code for a state list in the image exa"
type textarea "x"
type textarea "Create code for a state list in the image exam"
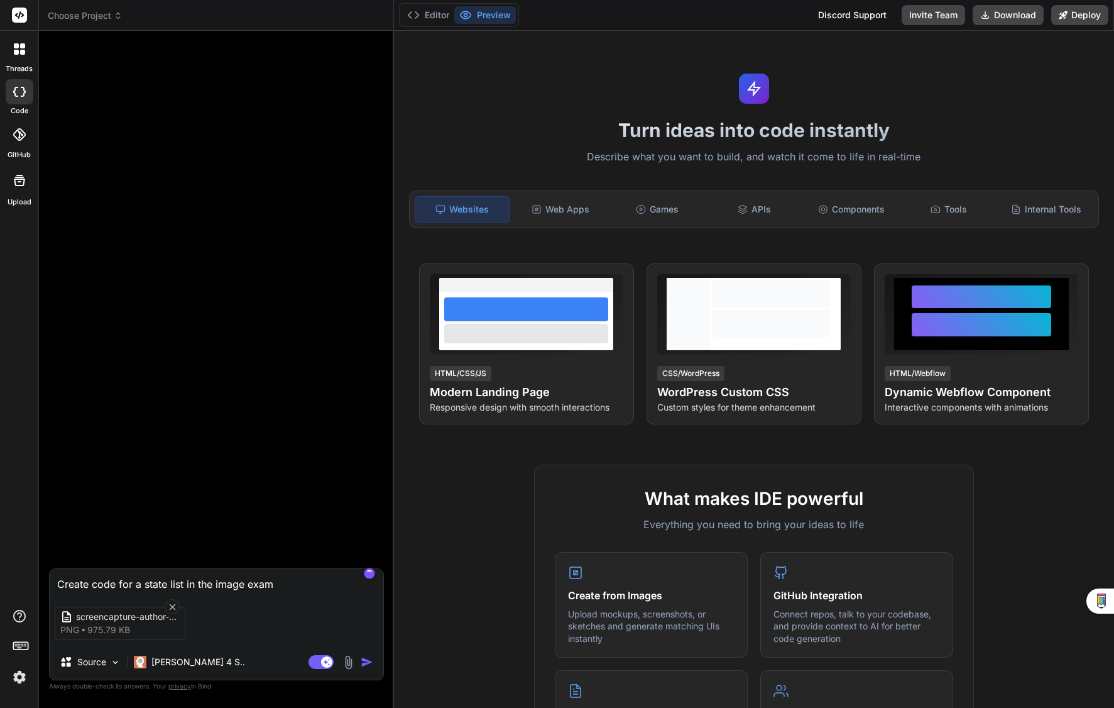
type textarea "x"
type textarea "Create code for a state list in the image examp"
type textarea "x"
type textarea "Create code for a state list in the image exampl"
type textarea "x"
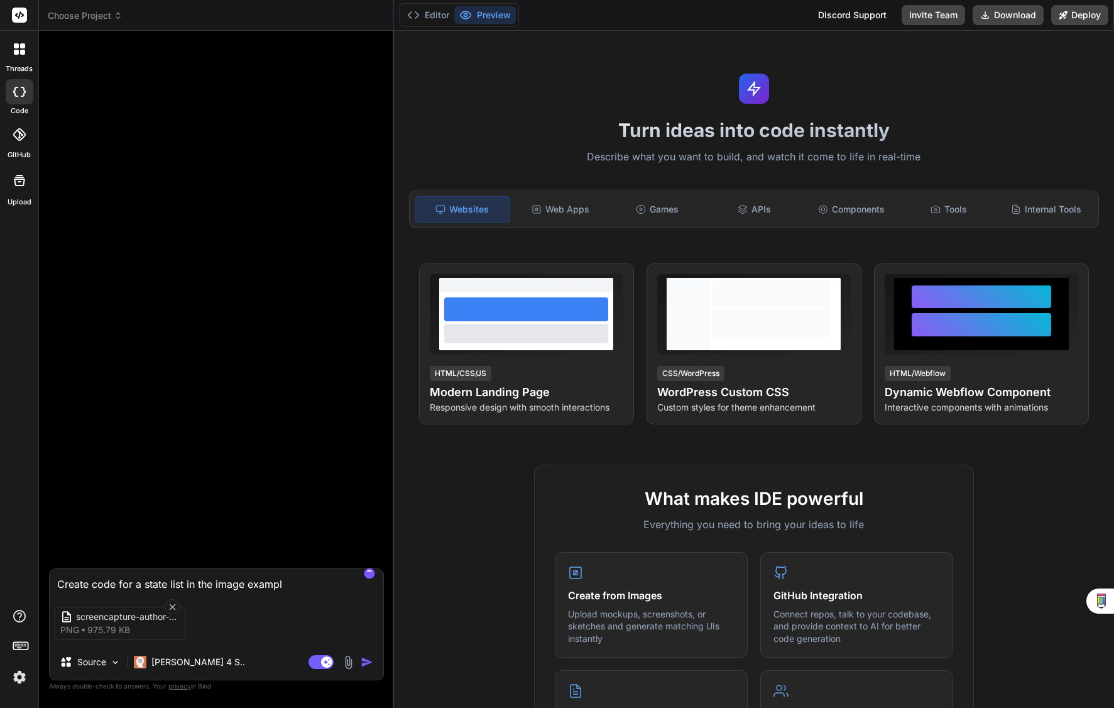
type textarea "Create code for a state list in the image example"
type textarea "x"
type textarea "Create code for a state list in the image example,"
type textarea "x"
type textarea "Create code for a state list in the image example,"
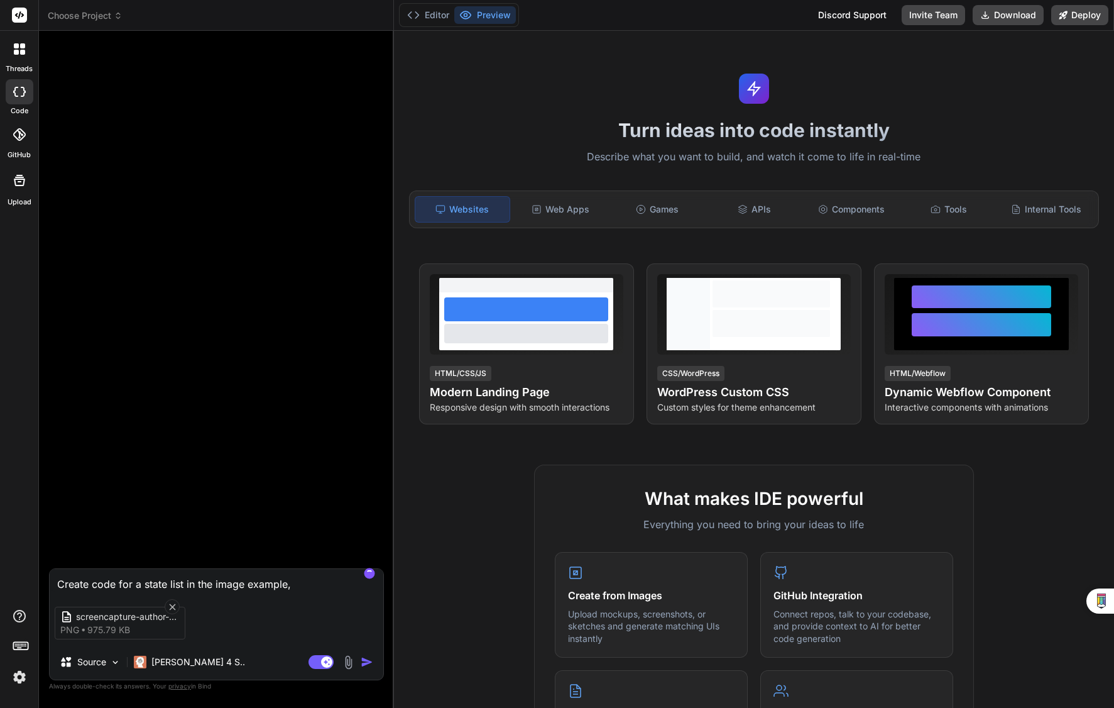
type textarea "x"
type textarea "Create code for a state list in the image example, w"
type textarea "x"
type textarea "Create code for a state list in the image example, wh"
type textarea "x"
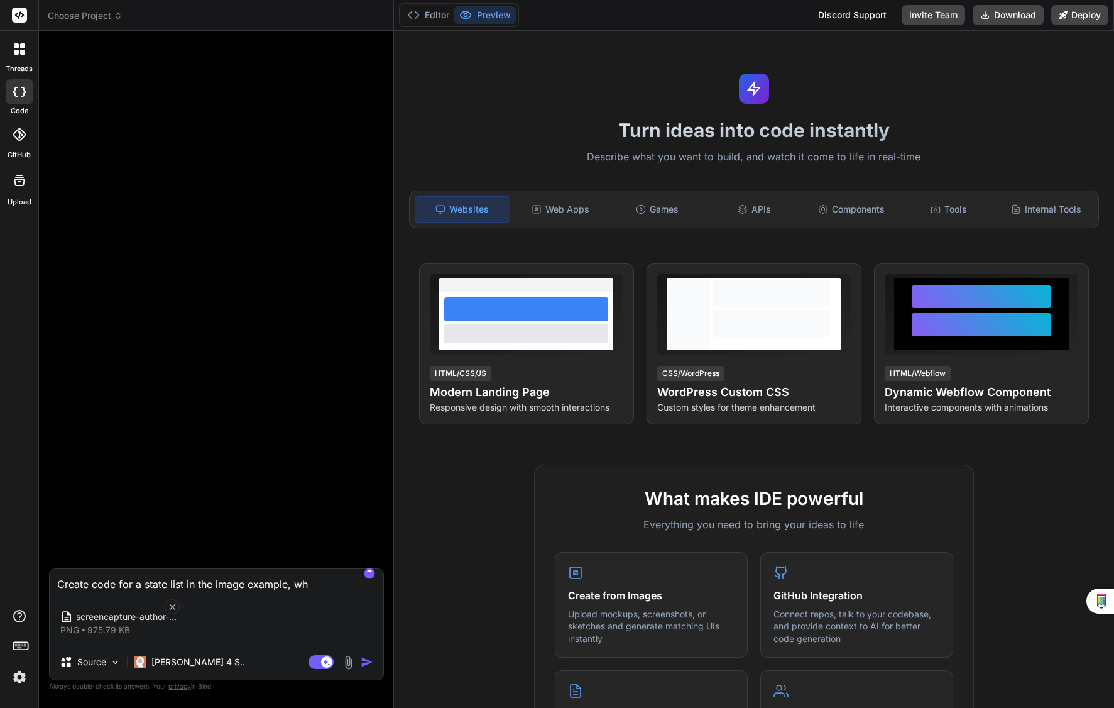
type textarea "Create code for a state list in the image example, whe"
type textarea "x"
type textarea "Create code for a state list in the image example, wher"
type textarea "x"
type textarea "Create code for a state list in the image example, where"
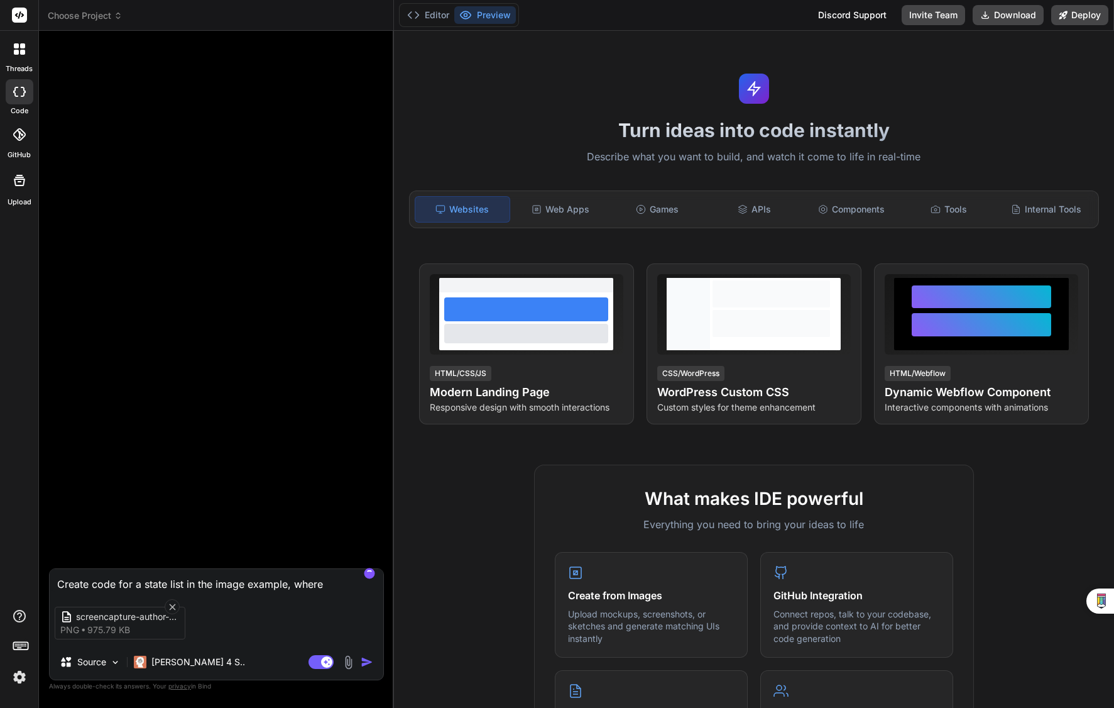
type textarea "x"
type textarea "Create code for a state list in the image example, where"
type textarea "x"
type textarea "Create code for a state list in the image example, where y"
type textarea "x"
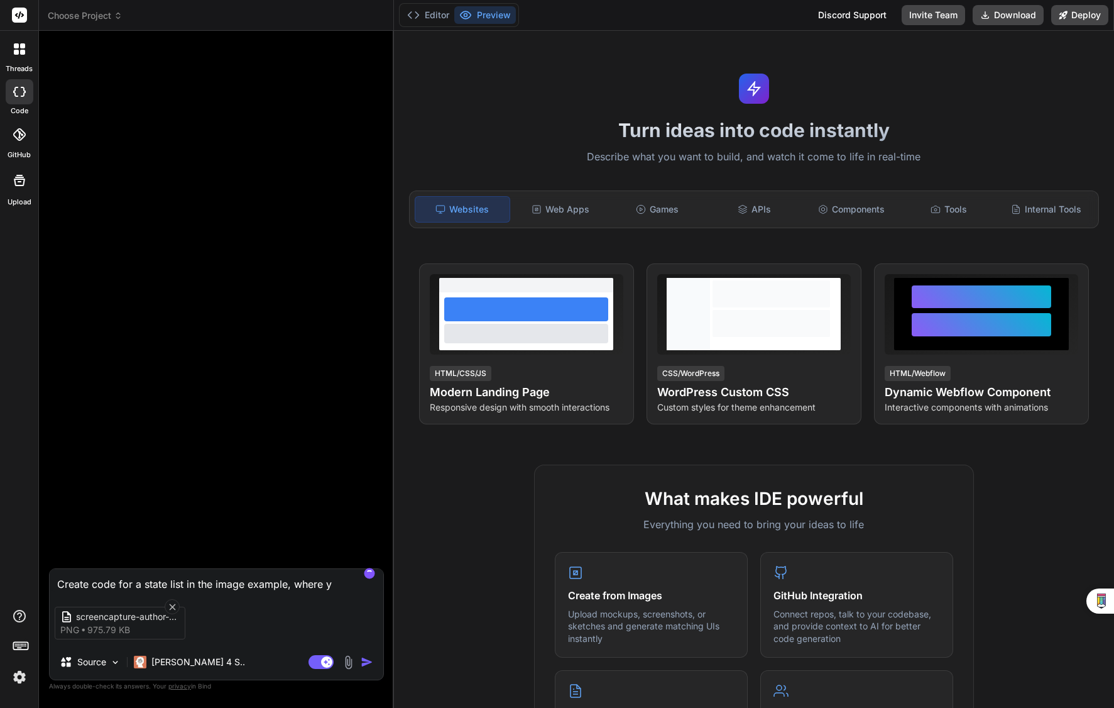
type textarea "Create code for a state list in the image example, where yo"
type textarea "x"
type textarea "Create code for a state list in the image example, where you"
type textarea "x"
type textarea "Create code for a state list in the image example, where you"
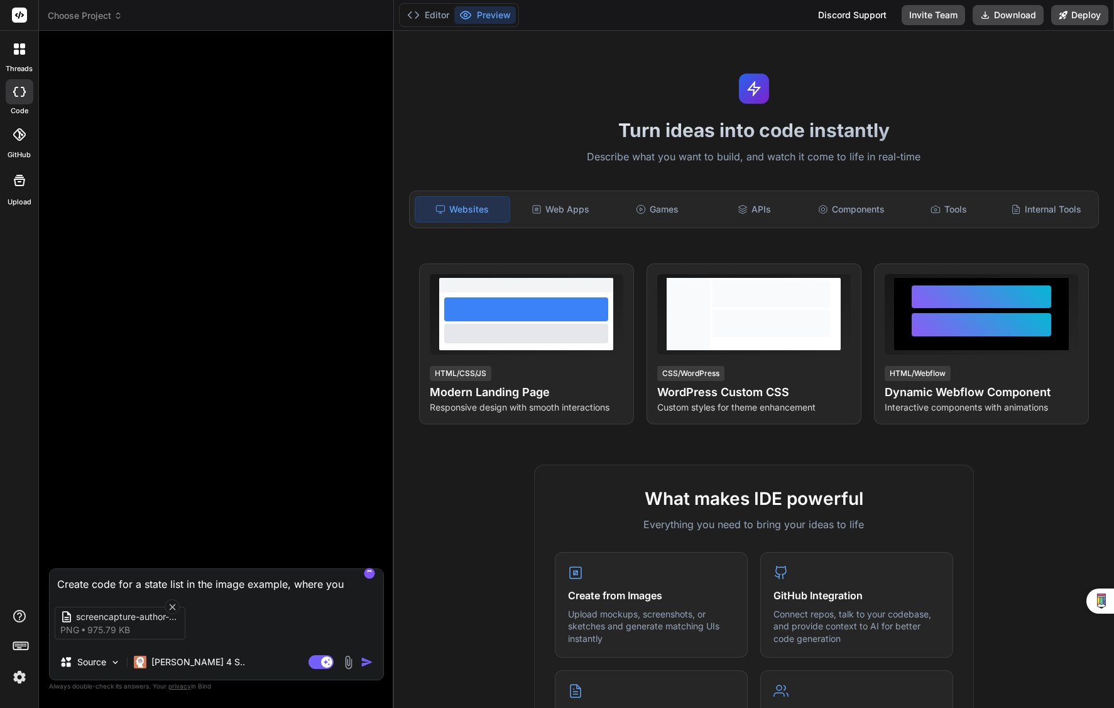
type textarea "x"
type textarea "Create code for a state list in the image example, where you h"
type textarea "x"
type textarea "Create code for a state list in the image example, where you ha"
type textarea "x"
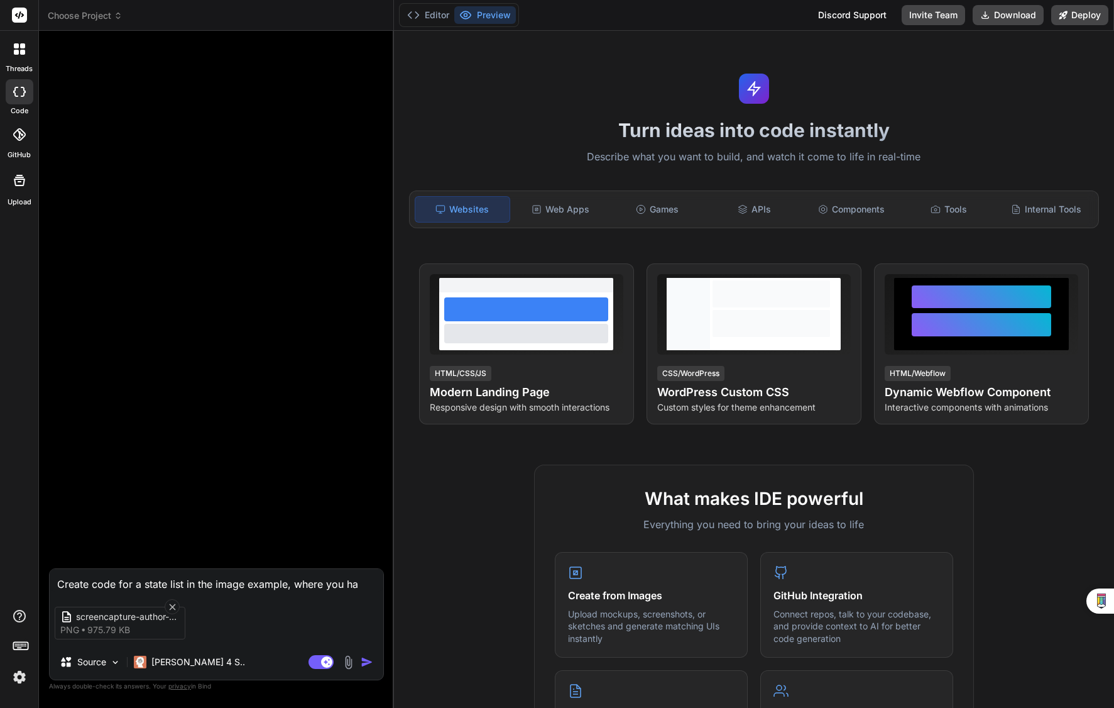
type textarea "Create code for a state list in the image example, where you hav"
type textarea "x"
type textarea "Create code for a state list in the image example, where you have"
type textarea "x"
type textarea "Create code for a state list in the image example, where you have"
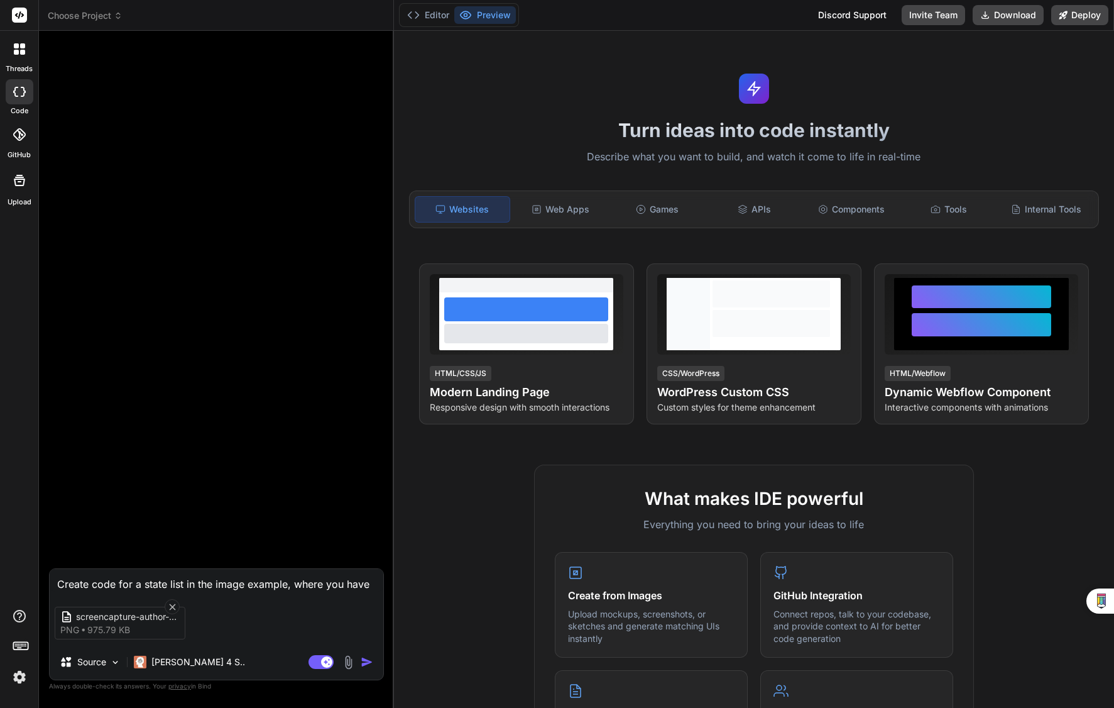
type textarea "x"
type textarea "Create code for a state list in the image example, where you have a"
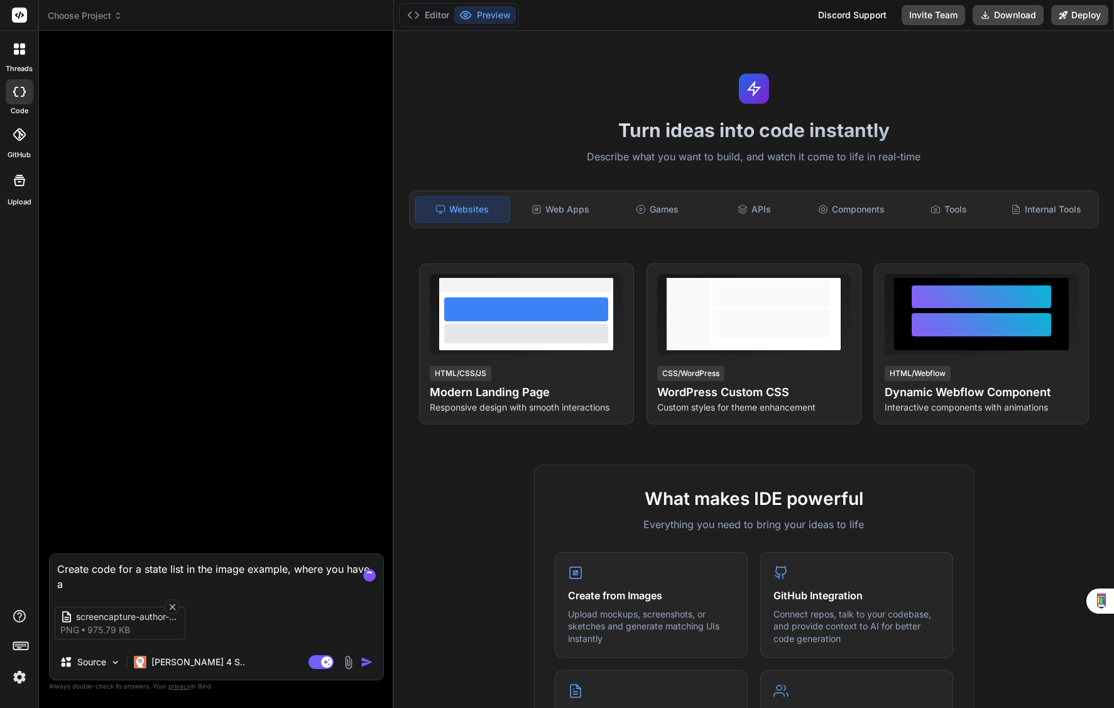
type textarea "x"
type textarea "Create code for a state list in the image example, where you have a"
type textarea "x"
type textarea "Create code for a state list in the image example, where you have a 2"
type textarea "x"
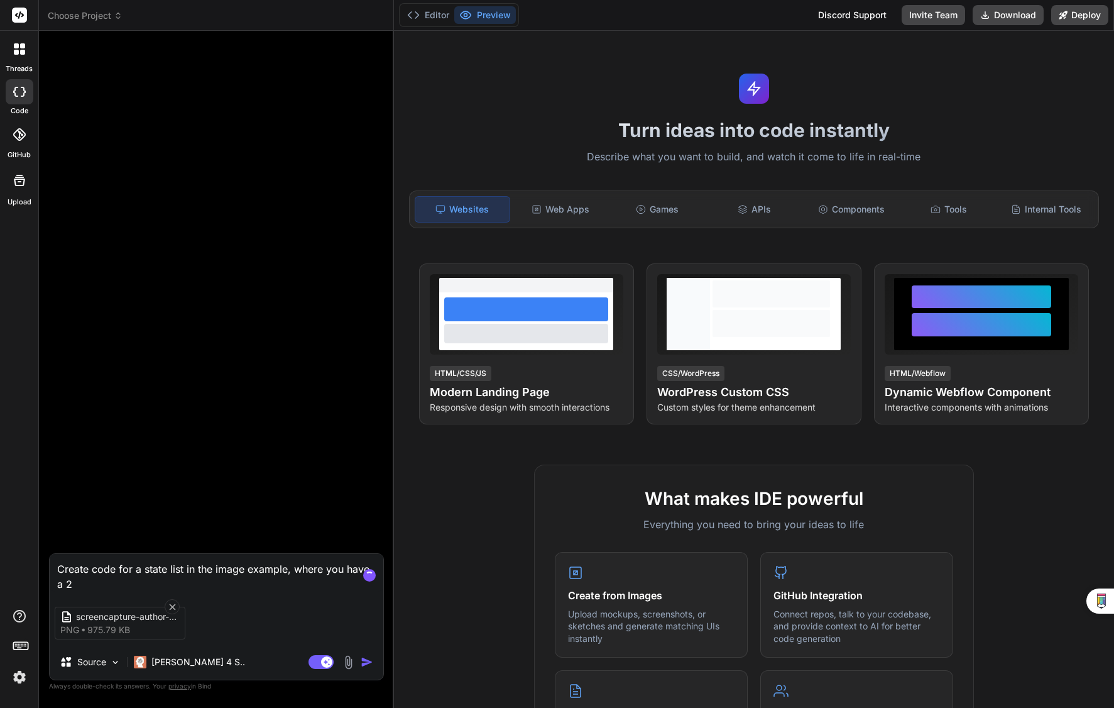
type textarea "Create code for a state list in the image example, where you have a 2"
type textarea "x"
type textarea "Create code for a state list in the image example, where you have a 2 c"
type textarea "x"
type textarea "Create code for a state list in the image example, where you have a 2 co"
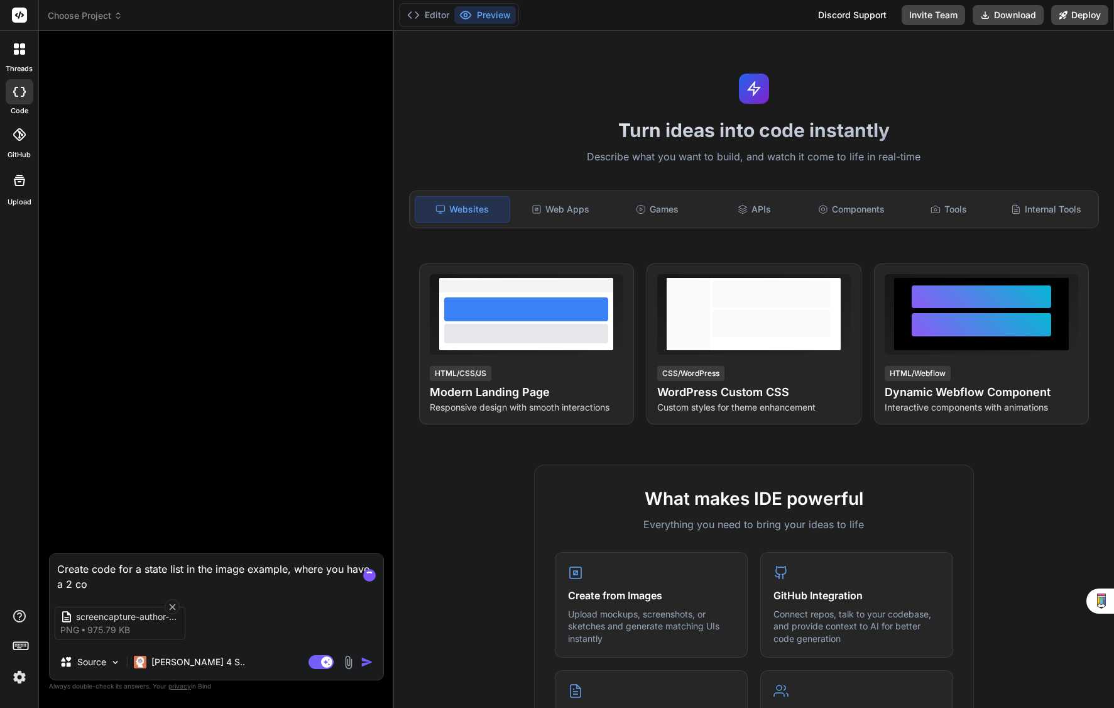
type textarea "x"
type textarea "Create code for a state list in the image example, where you have a 2 col"
type textarea "x"
type textarea "Create code for a state list in the image example, where you have a 2 colu"
type textarea "x"
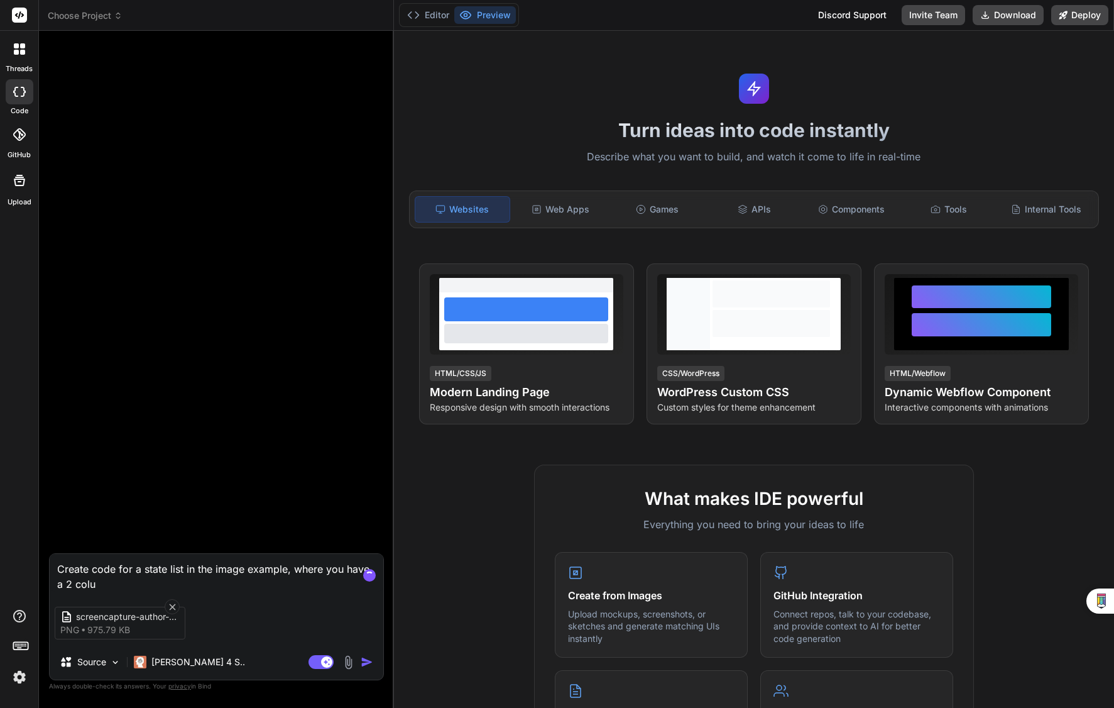
type textarea "Create code for a state list in the image example, where you have a 2 colum"
type textarea "x"
type textarea "Create code for a state list in the image example, where you have a 2 column"
type textarea "x"
type textarea "Create code for a state list in the image example, where you have a 2 column"
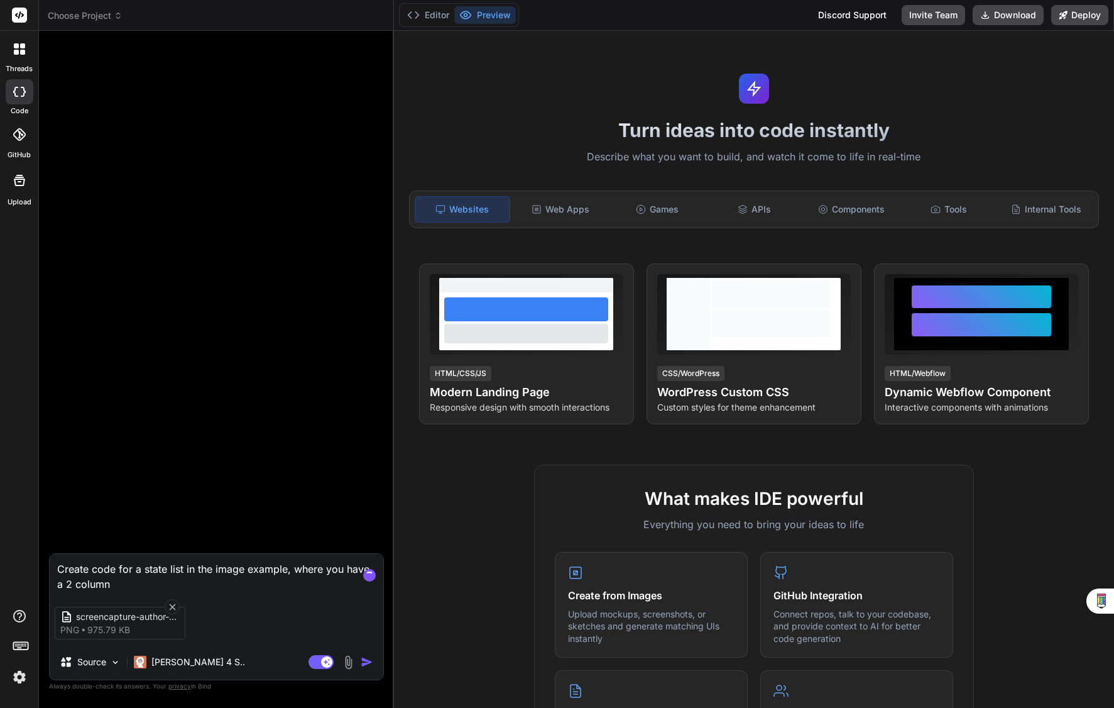
type textarea "x"
type textarea "Create code for a state list in the image example, where you have a 2 column p"
type textarea "x"
type textarea "Create code for a state list in the image example, where you have a 2 column pr"
type textarea "x"
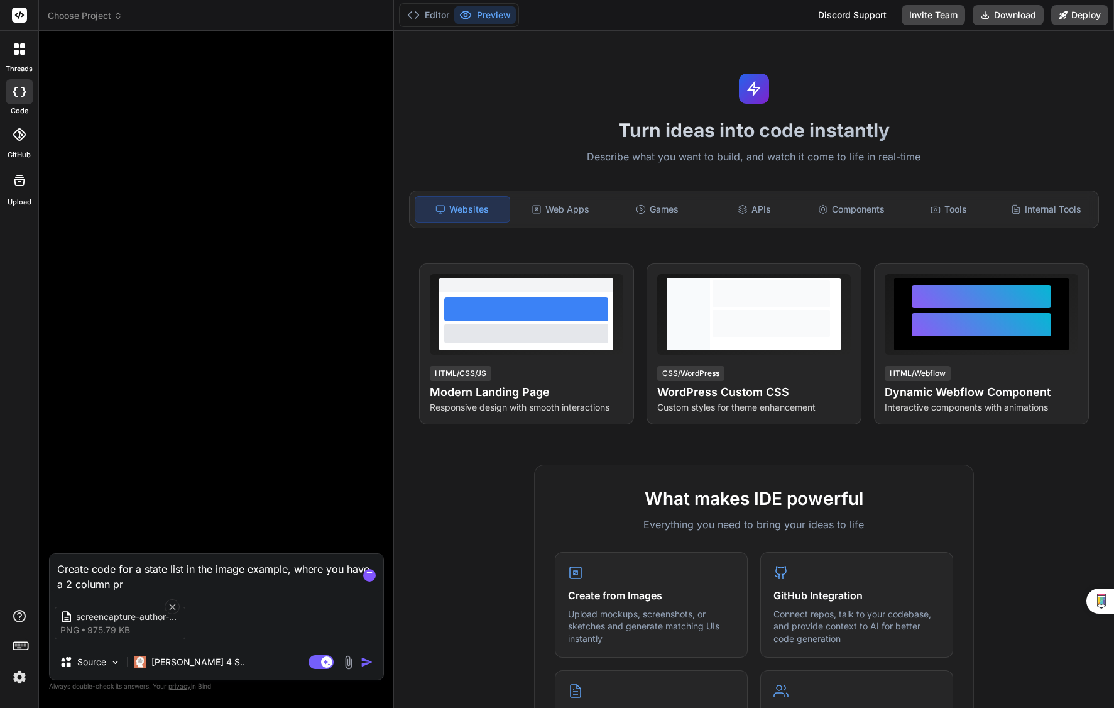
type textarea "Create code for a state list in the image example, where you have a 2 column pri"
type textarea "x"
type textarea "Create code for a state list in the image example, where you have a 2 column pr…"
type textarea "x"
type textarea "Create code for a state list in the image example, where you have a 2 column pr…"
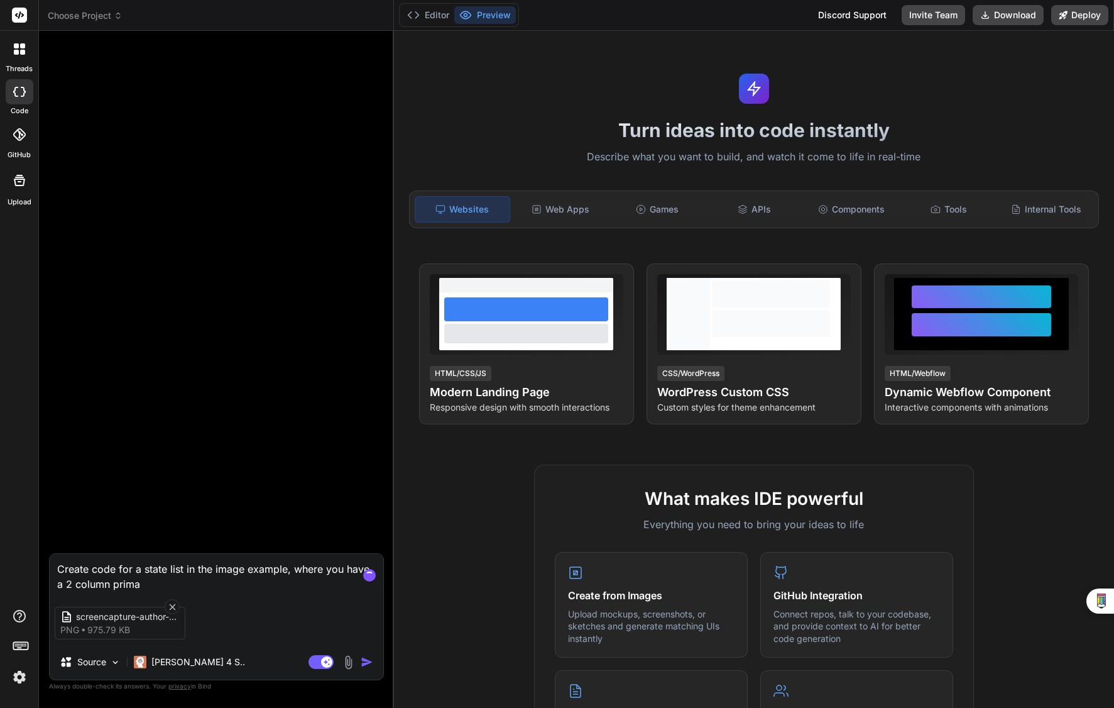
type textarea "x"
type textarea "Create code for a state list in the image example, where you have a 2 column pr…"
type textarea "x"
type textarea "Create code for a state list in the image example, where you have a 2 column pr…"
type textarea "x"
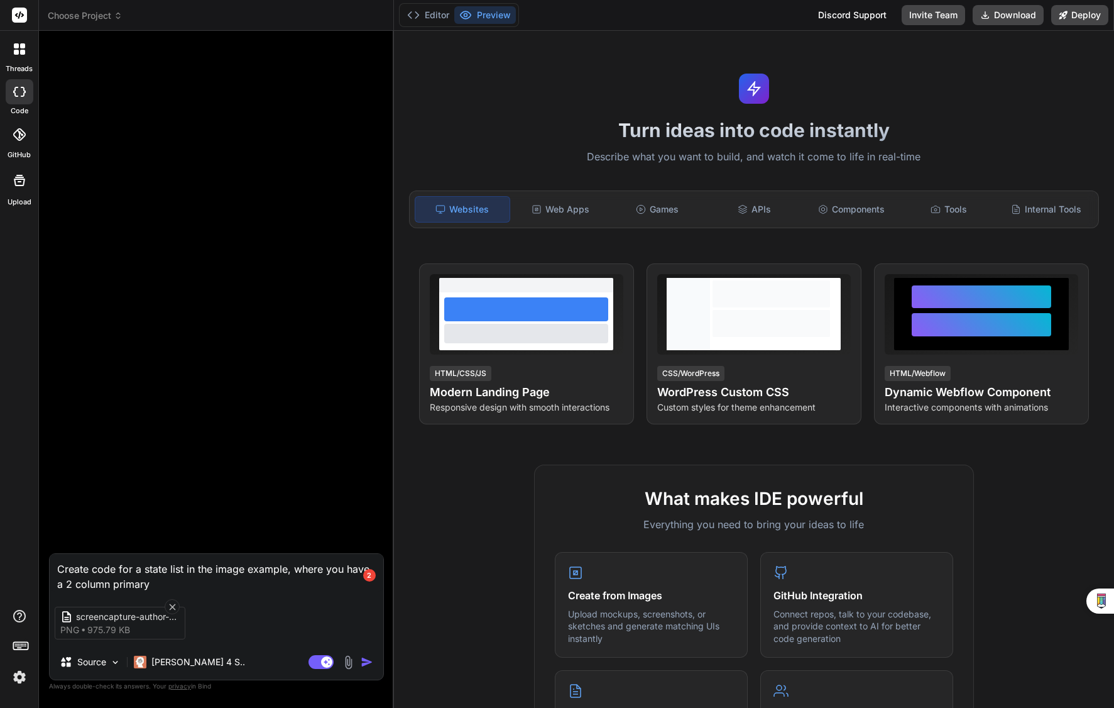
type textarea "Create code for a state list in the image example, where you have a 2 column pr…"
type textarea "x"
type textarea "Create code for a state list in the image example, where you have a 2 column pr…"
type textarea "x"
type textarea "Create code for a state list in the image example, where you have a 2 column pr…"
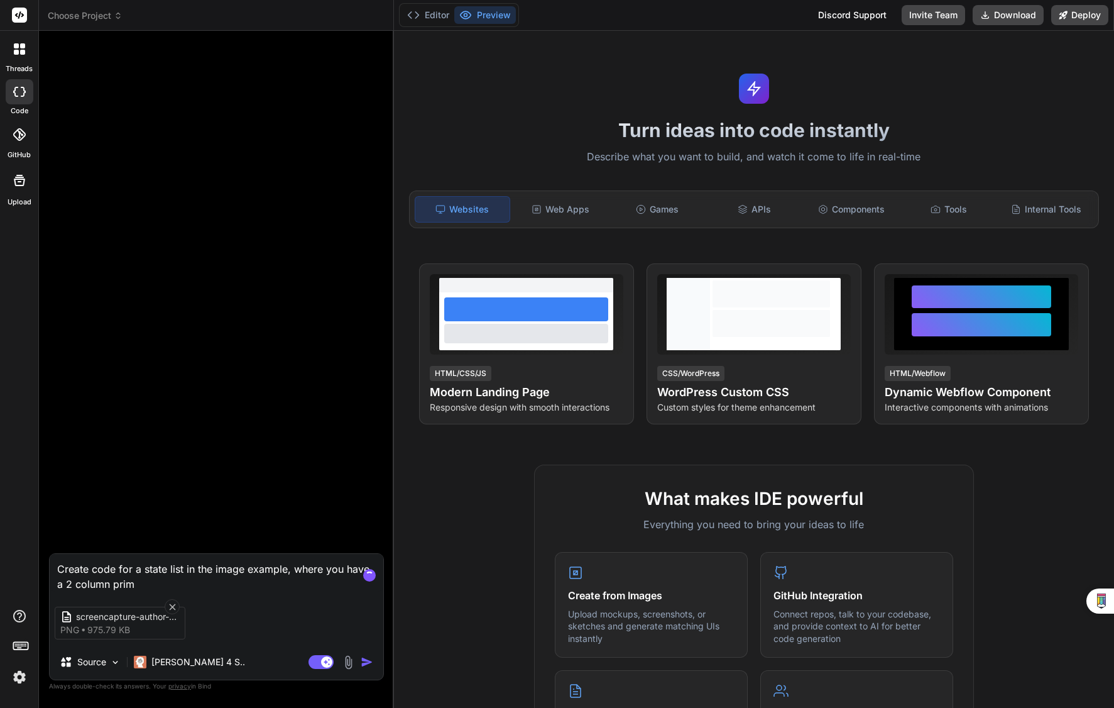
type textarea "x"
type textarea "Create code for a state list in the image example, where you have a 2 column pri"
type textarea "x"
type textarea "Create code for a state list in the image example, where you have a 2 column pr"
type textarea "x"
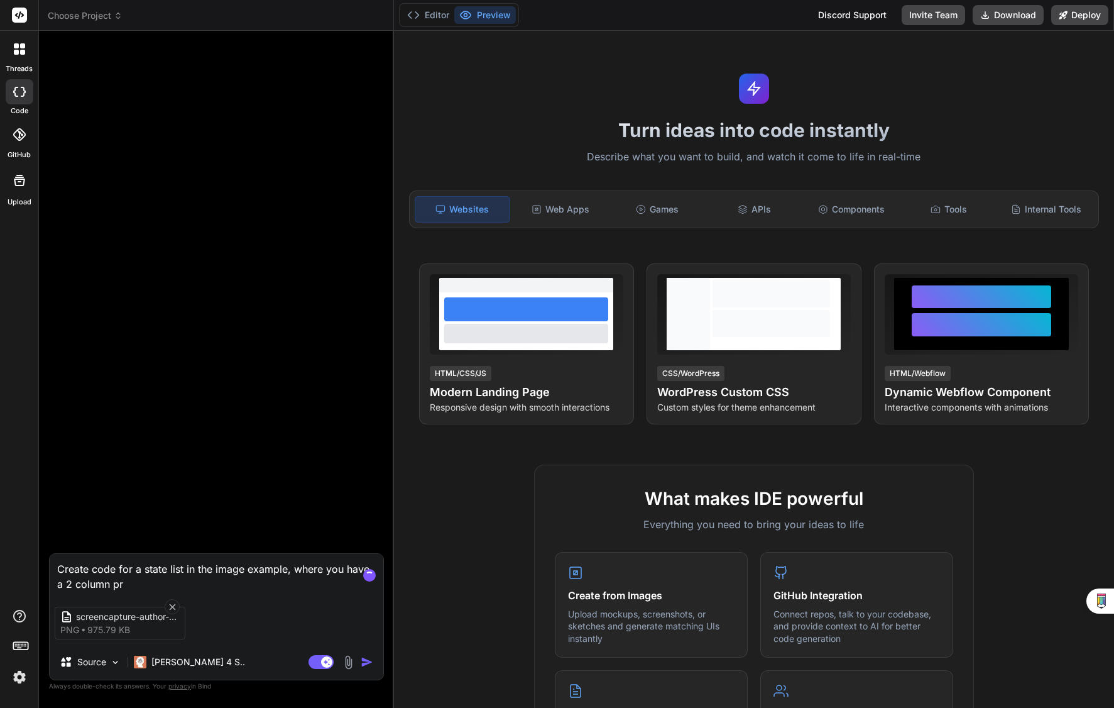
type textarea "Create code for a state list in the image example, where you have a 2 column p"
type textarea "x"
type textarea "Create code for a state list in the image example, where you have a 2 column"
type textarea "x"
type textarea "Create code for a state list in the image example, where you have a 2 column f"
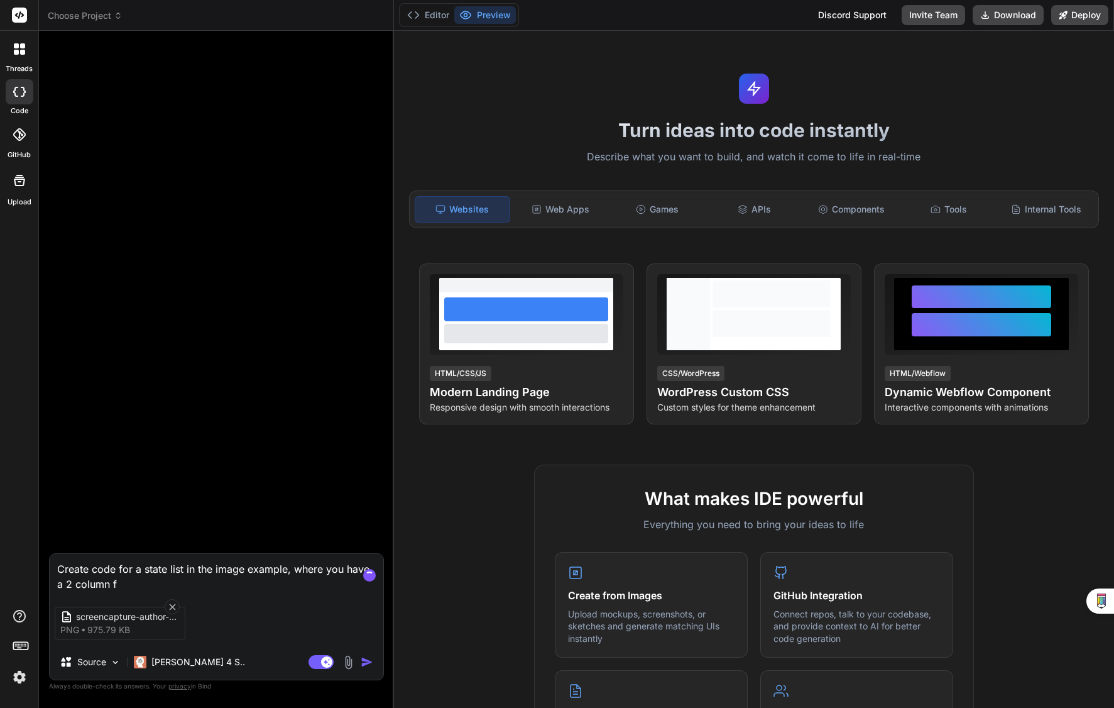
type textarea "x"
type textarea "Create code for a state list in the image example, where you have a 2 column fo"
type textarea "x"
type textarea "Create code for a state list in the image example, where you have a 2 column for"
type textarea "x"
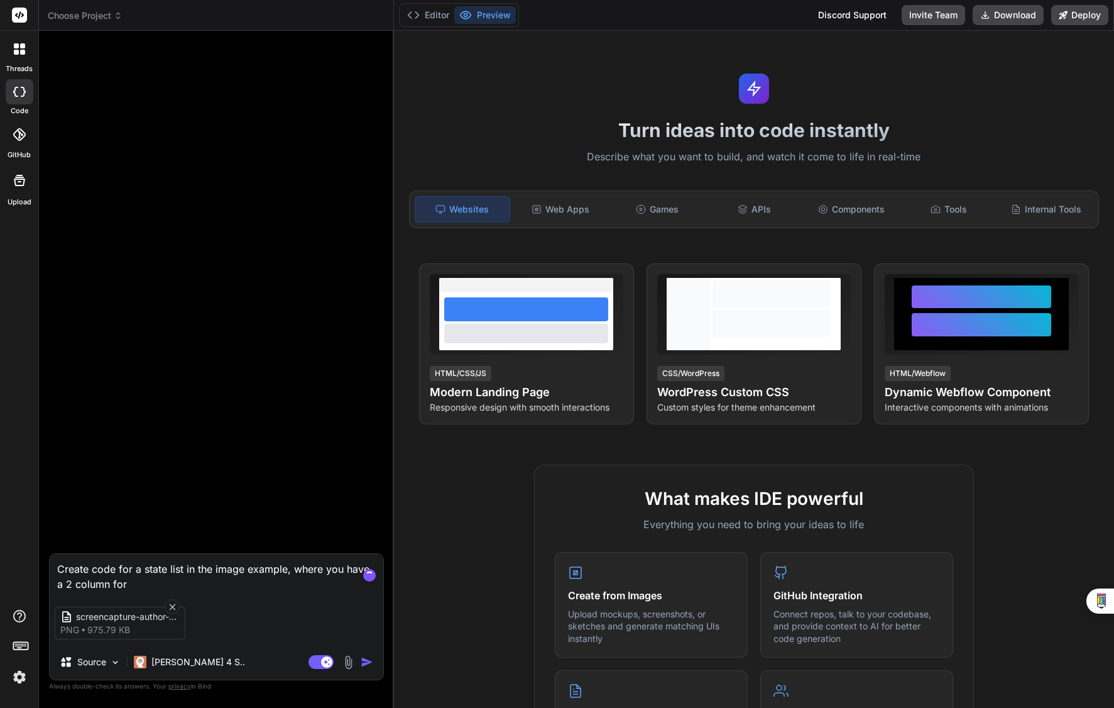
type textarea "Create code for a state list in the image example, where you have a 2 column for"
drag, startPoint x: 237, startPoint y: 584, endPoint x: 55, endPoint y: 574, distance: 182.5
click at [55, 574] on textarea "Create code for a state list in the image example, where you have a 2 column fo…" at bounding box center [217, 573] width 334 height 38
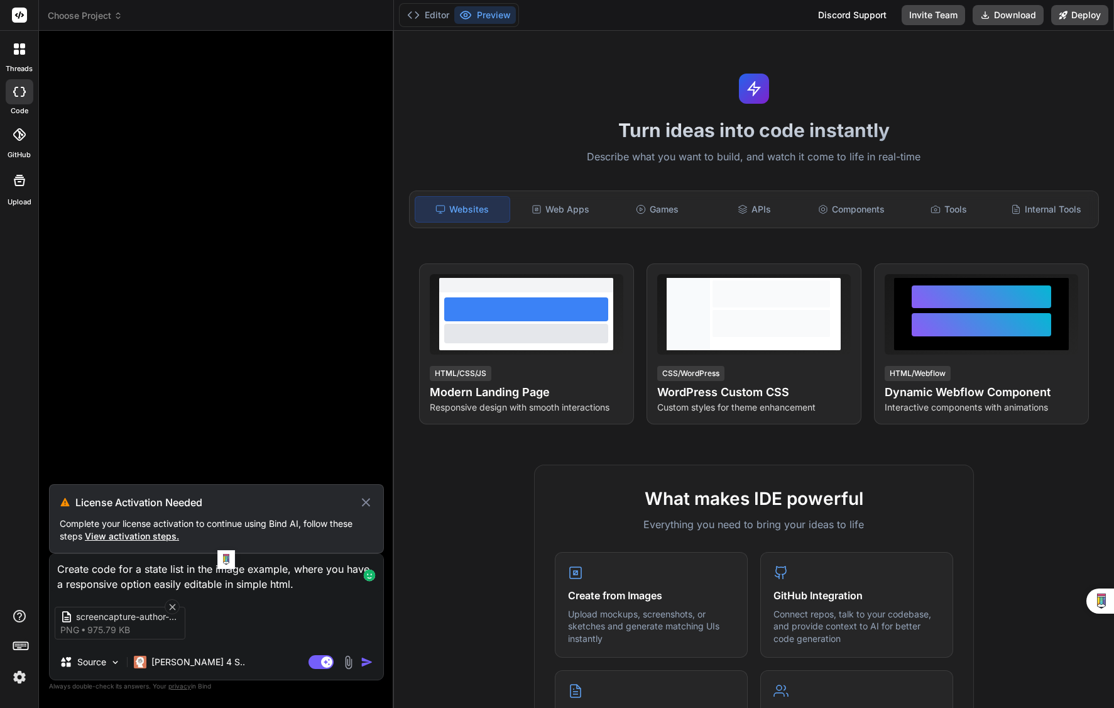
click at [145, 534] on span "View activation steps." at bounding box center [132, 535] width 94 height 11
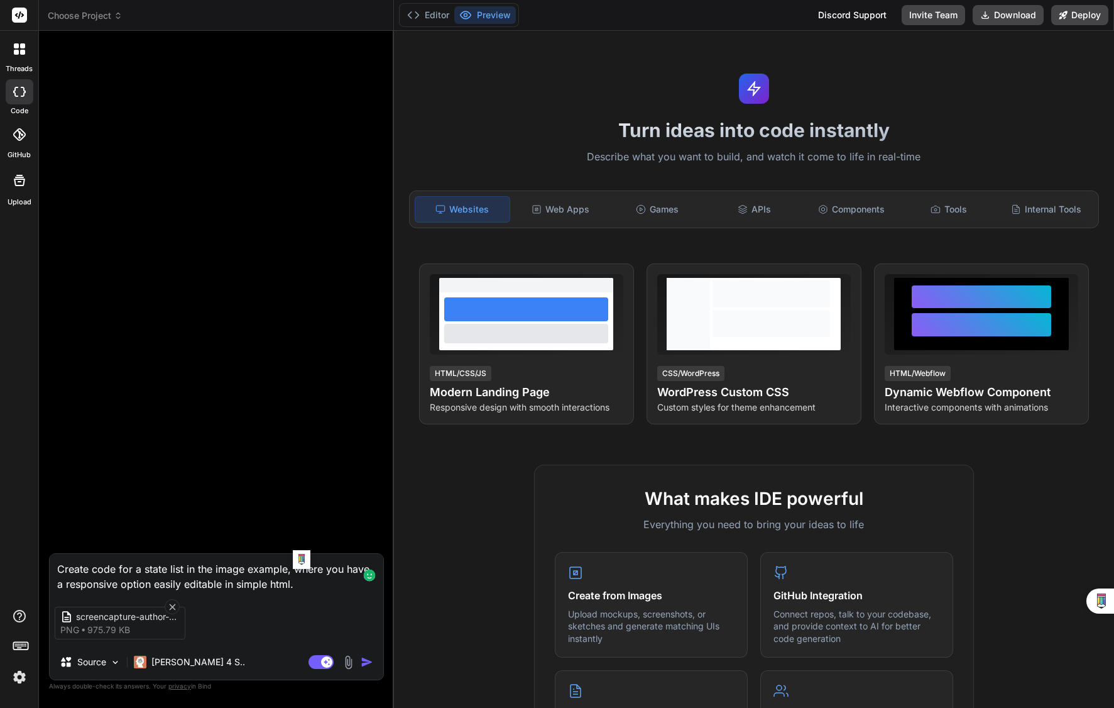
drag, startPoint x: 315, startPoint y: 582, endPoint x: -9, endPoint y: 564, distance: 324.2
click at [0, 564] on html "threads code GitHub Upload Choose Project Created with Pixso. Bind AI Web Searc…" at bounding box center [557, 354] width 1114 height 708
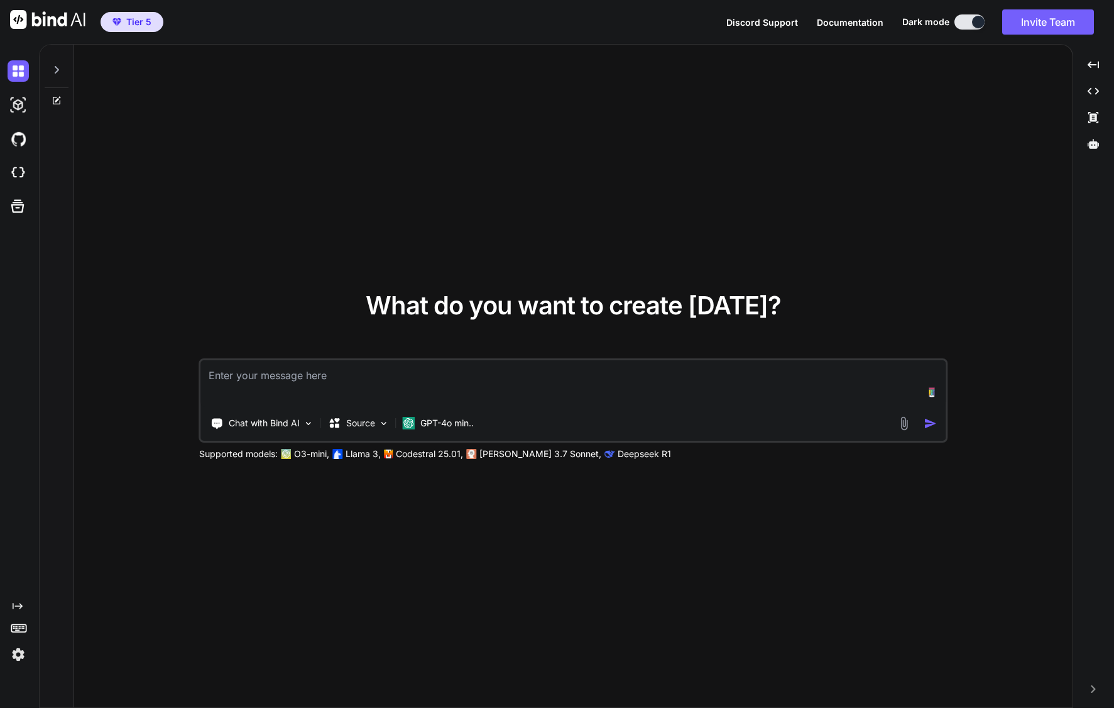
type textarea "x"
click at [292, 382] on textarea at bounding box center [573, 383] width 745 height 47
paste textarea "Create code for a state list in the image example, where you have a responsive …"
click at [906, 427] on img at bounding box center [904, 423] width 14 height 14
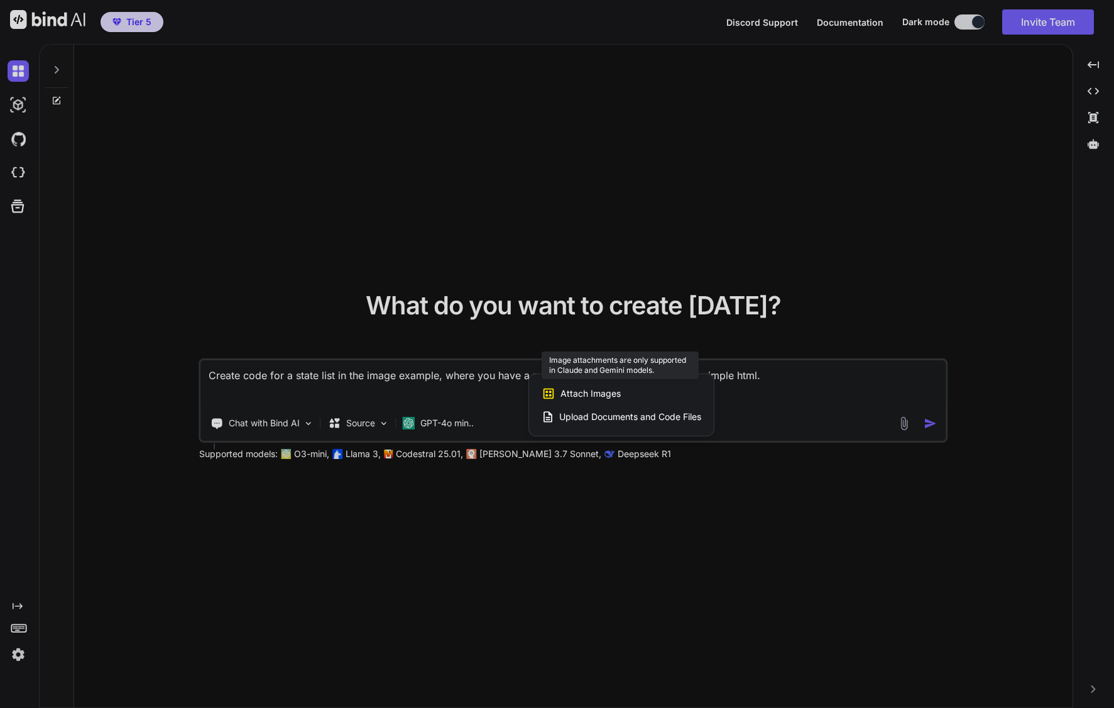
click at [600, 395] on span "Attach Images" at bounding box center [591, 393] width 60 height 13
click at [481, 396] on div at bounding box center [557, 354] width 1114 height 708
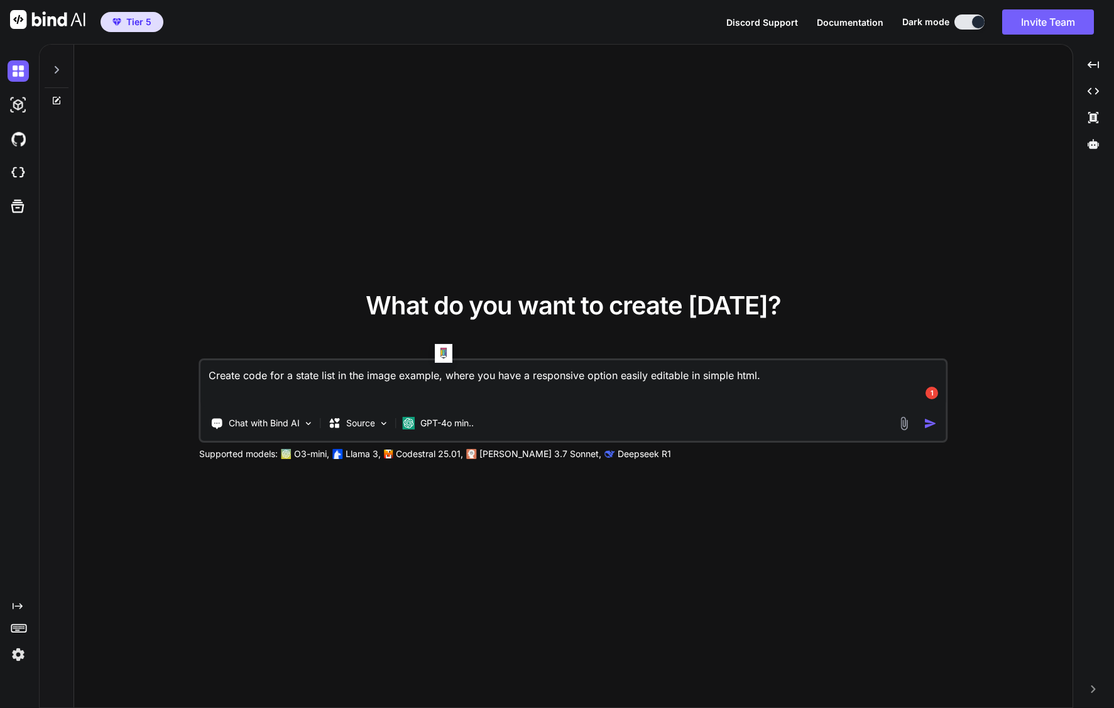
drag, startPoint x: 437, startPoint y: 374, endPoint x: 334, endPoint y: 370, distance: 102.5
click at [334, 370] on textarea "Create code for a state list in the image example, where you have a responsive …" at bounding box center [573, 383] width 745 height 47
type textarea "Create code for a state listing names of counties and cities, where you have a …"
click at [938, 420] on button "button" at bounding box center [933, 423] width 18 height 13
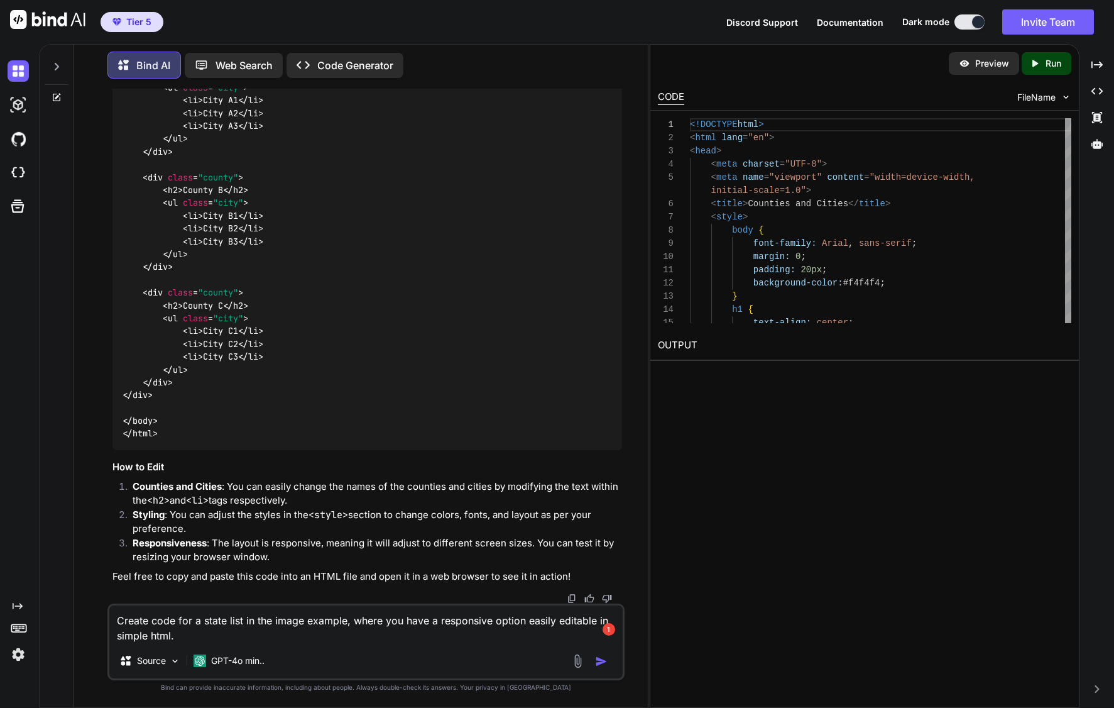
scroll to position [754, 0]
